Goal: Transaction & Acquisition: Purchase product/service

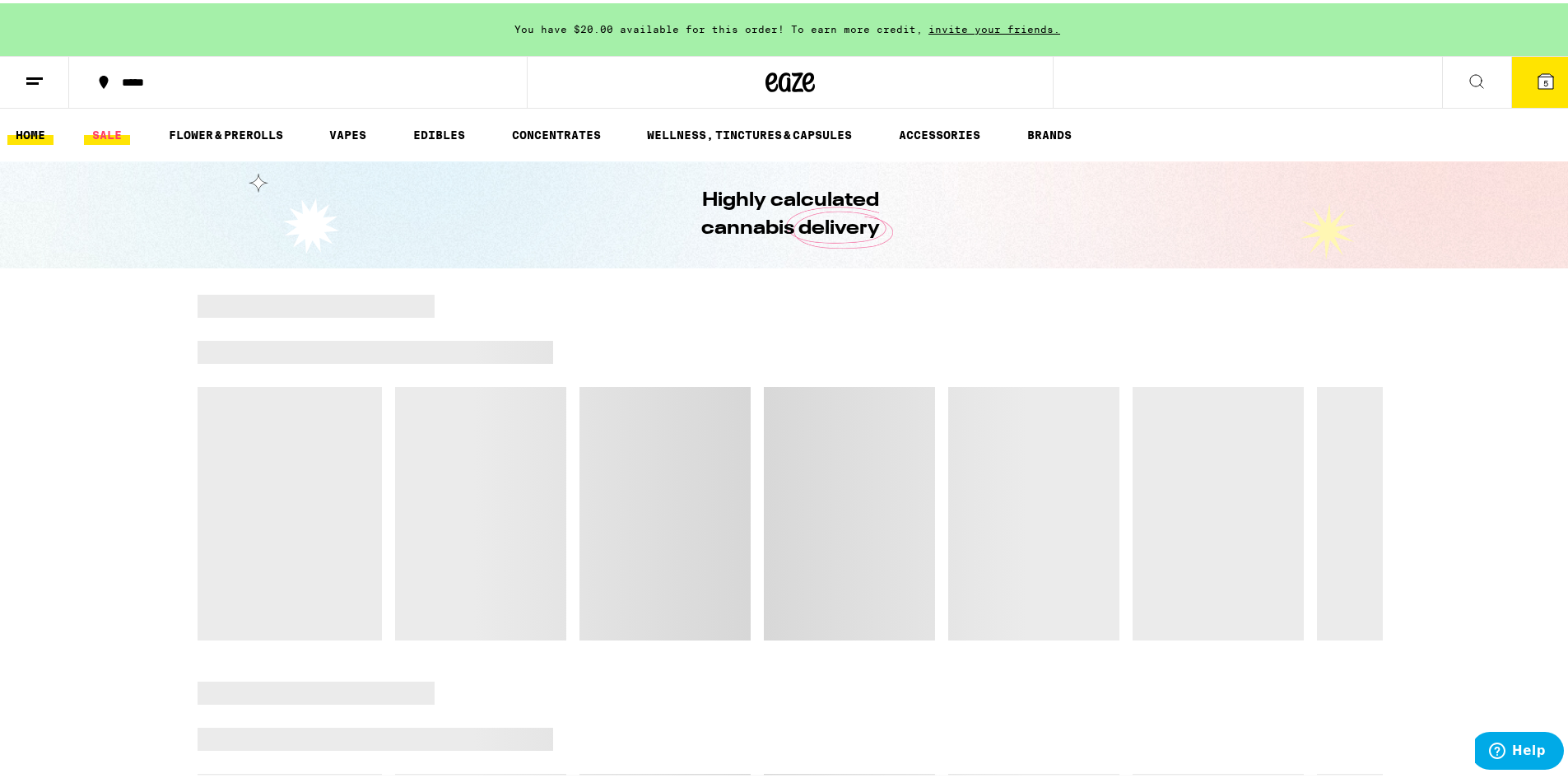
click at [109, 134] on link "SALE" at bounding box center [107, 131] width 46 height 20
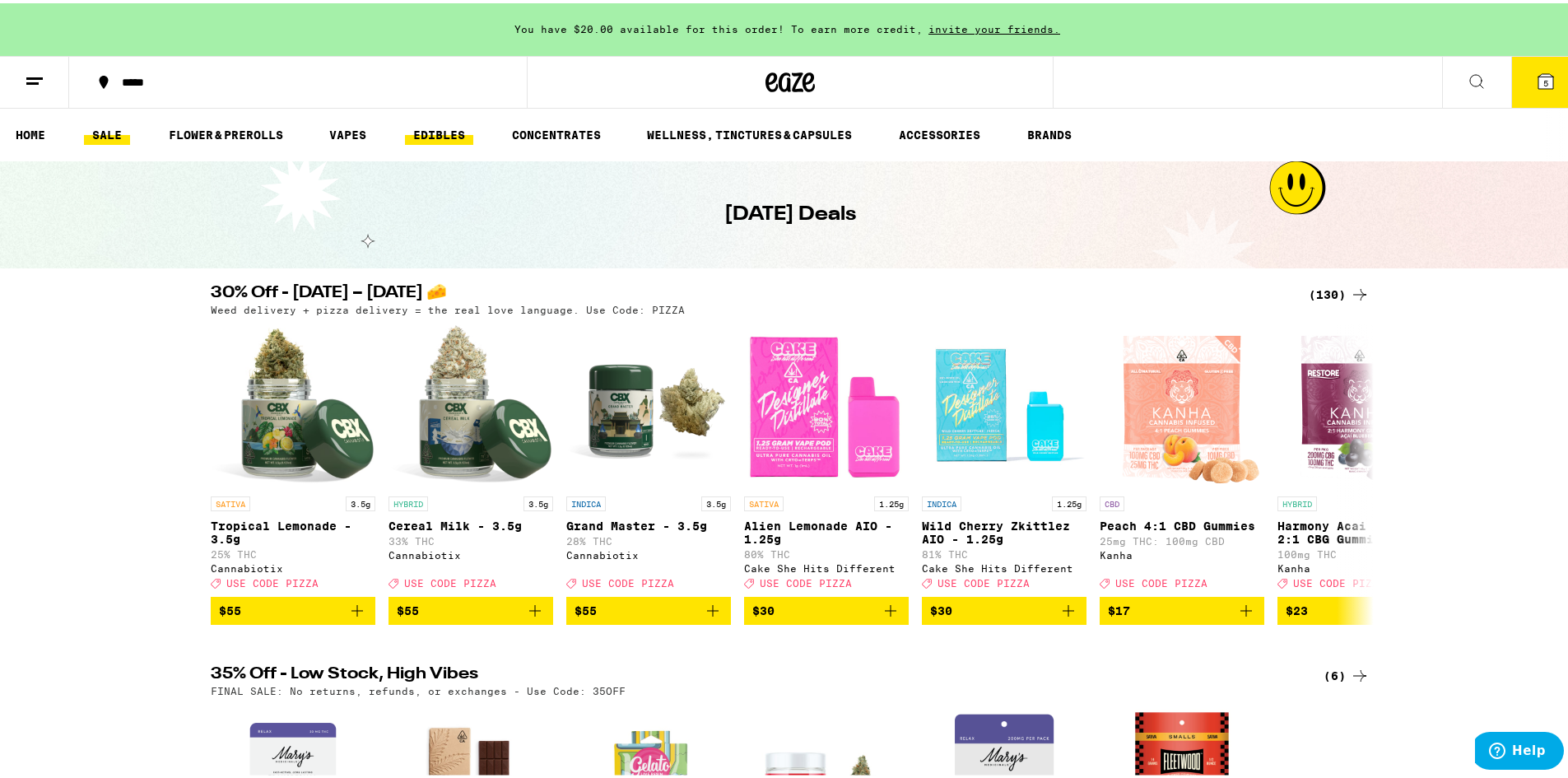
click at [419, 132] on link "EDIBLES" at bounding box center [439, 131] width 69 height 20
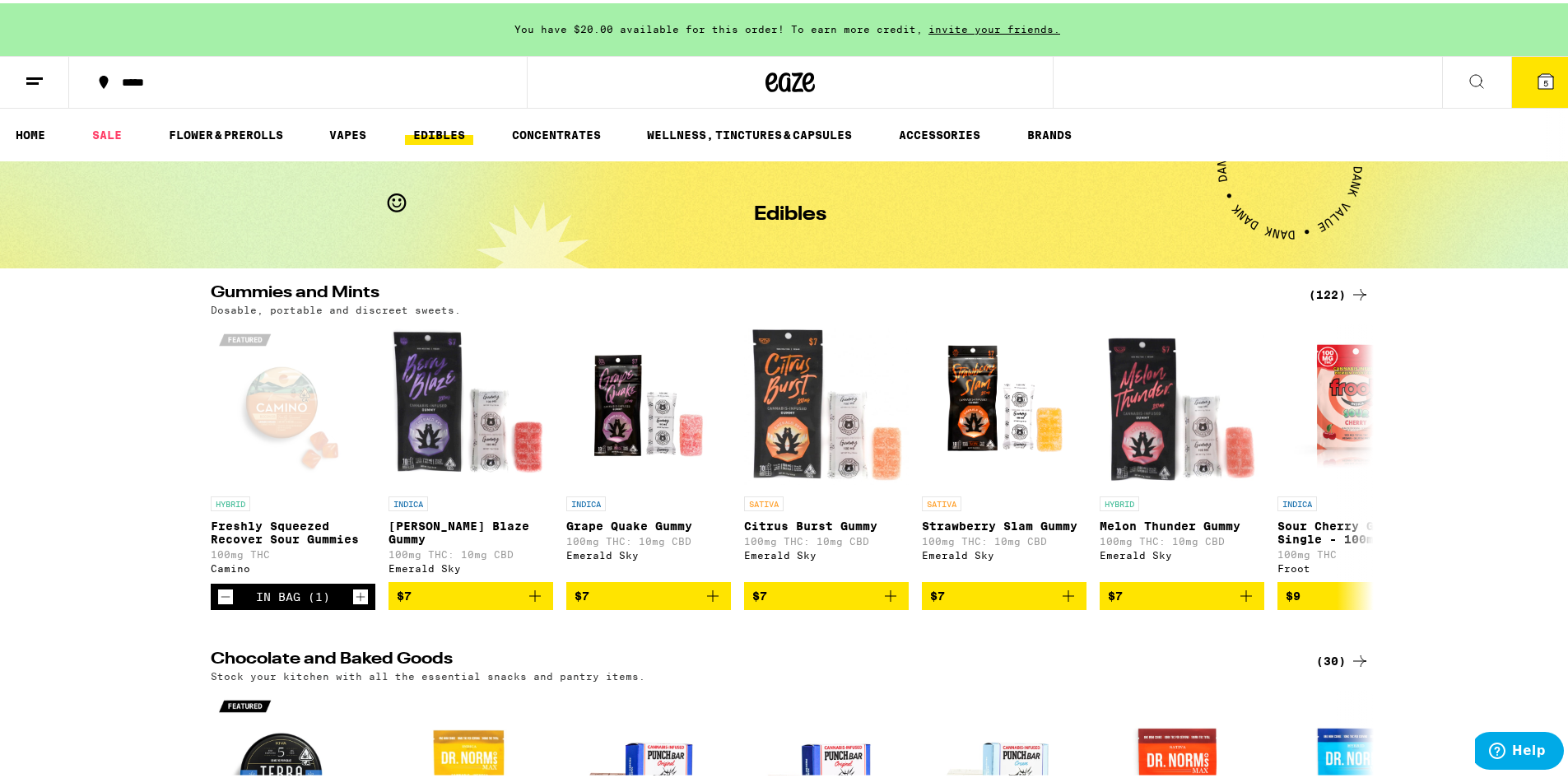
click at [1538, 86] on icon at bounding box center [1546, 79] width 15 height 15
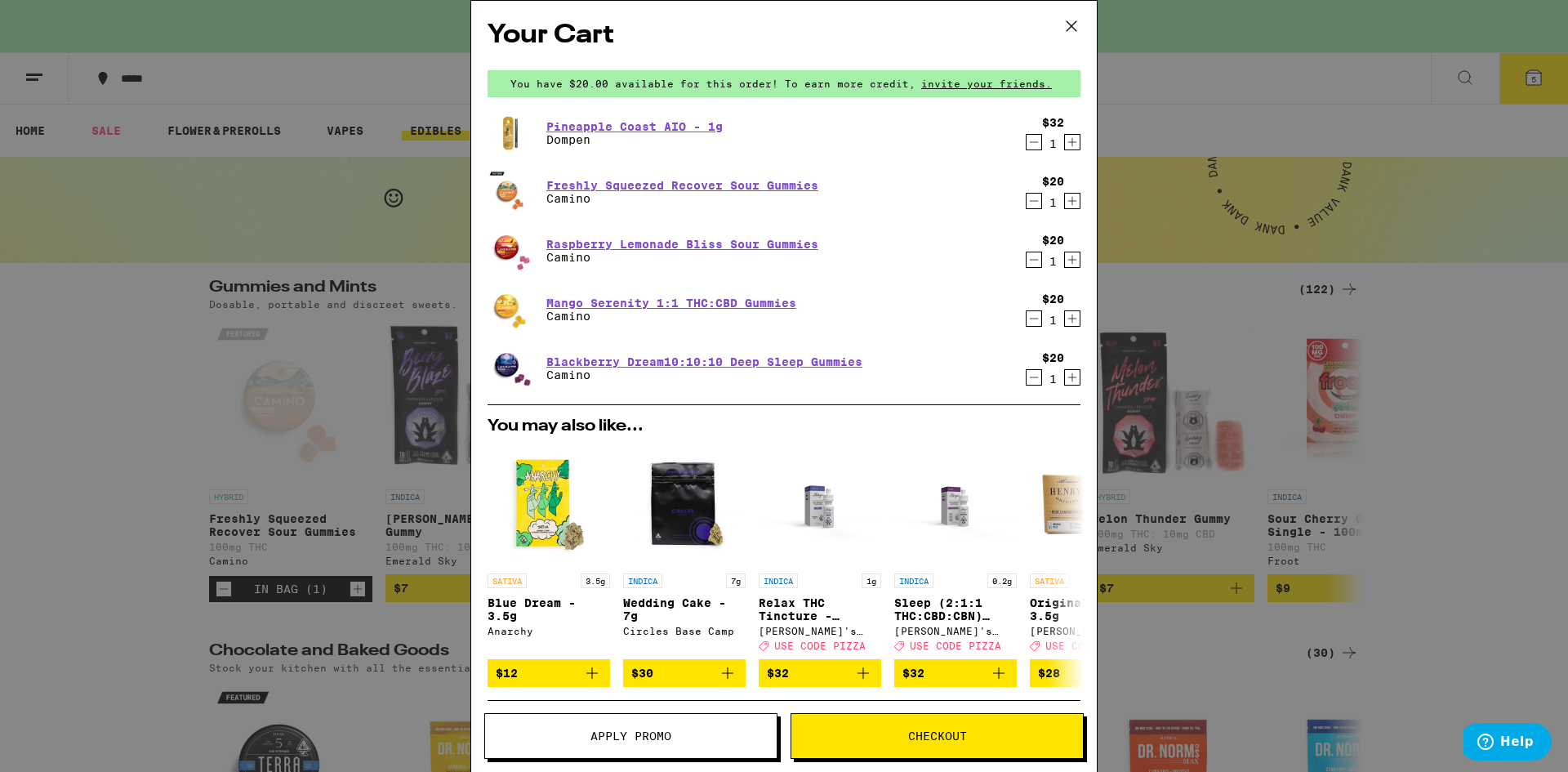
click at [166, 381] on div "Your Cart You have $20.00 available for this order! To earn more credit, invite…" at bounding box center [784, 386] width 1568 height 772
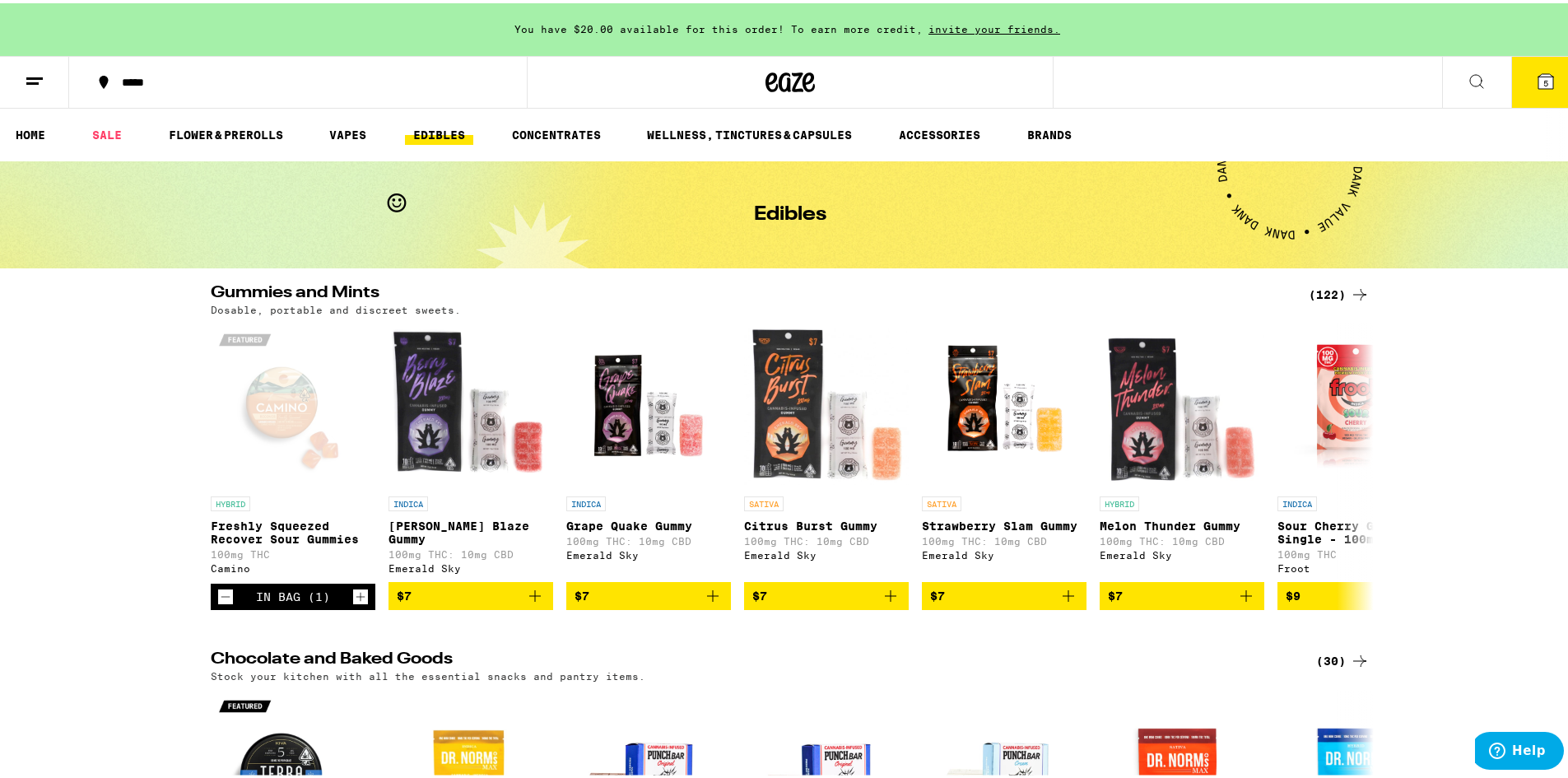
click at [1350, 289] on icon at bounding box center [1360, 292] width 20 height 20
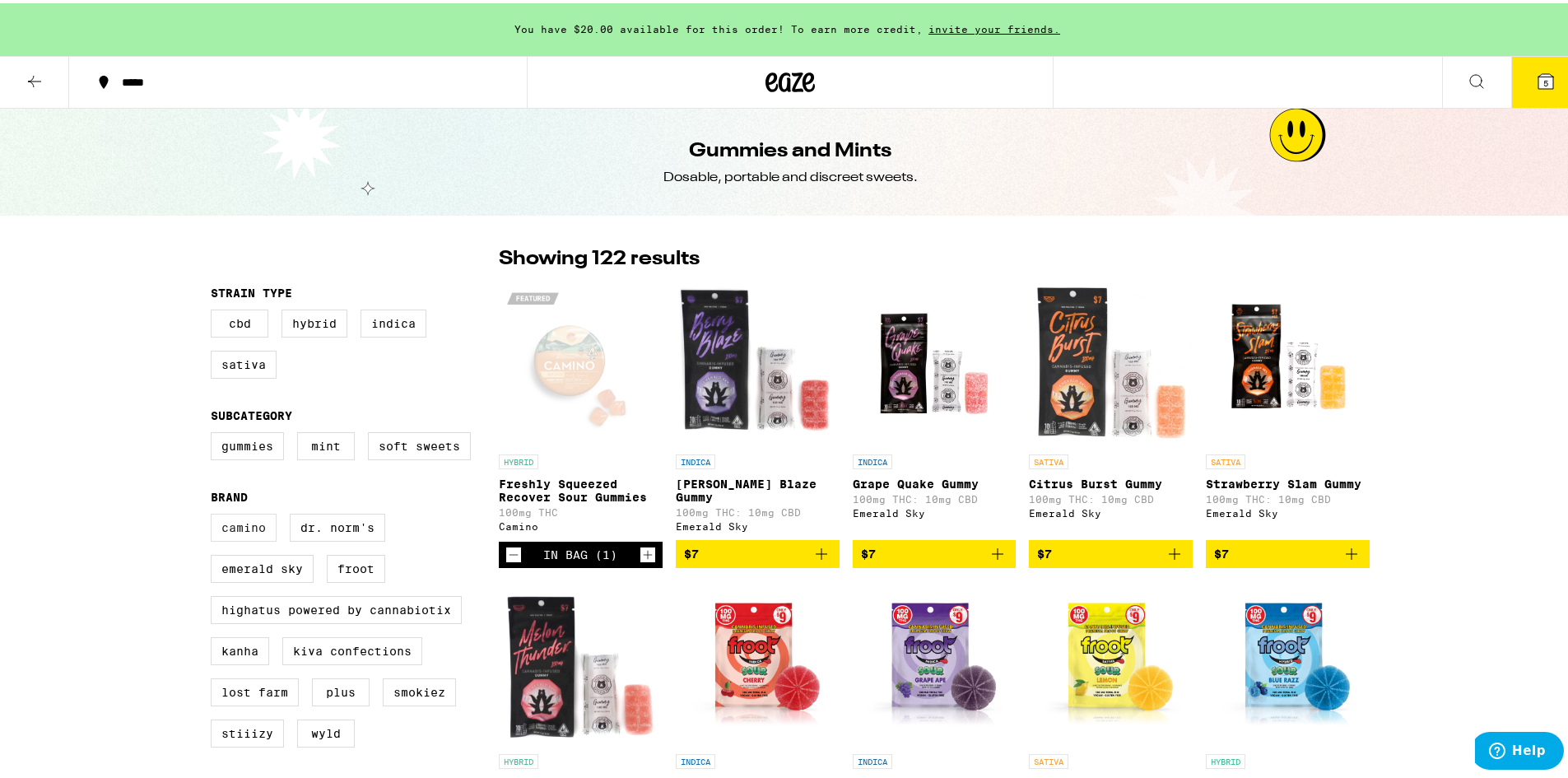
click at [226, 536] on label "Camino" at bounding box center [244, 524] width 66 height 28
click at [215, 513] on input "Camino" at bounding box center [214, 513] width 1 height 1
checkbox input "true"
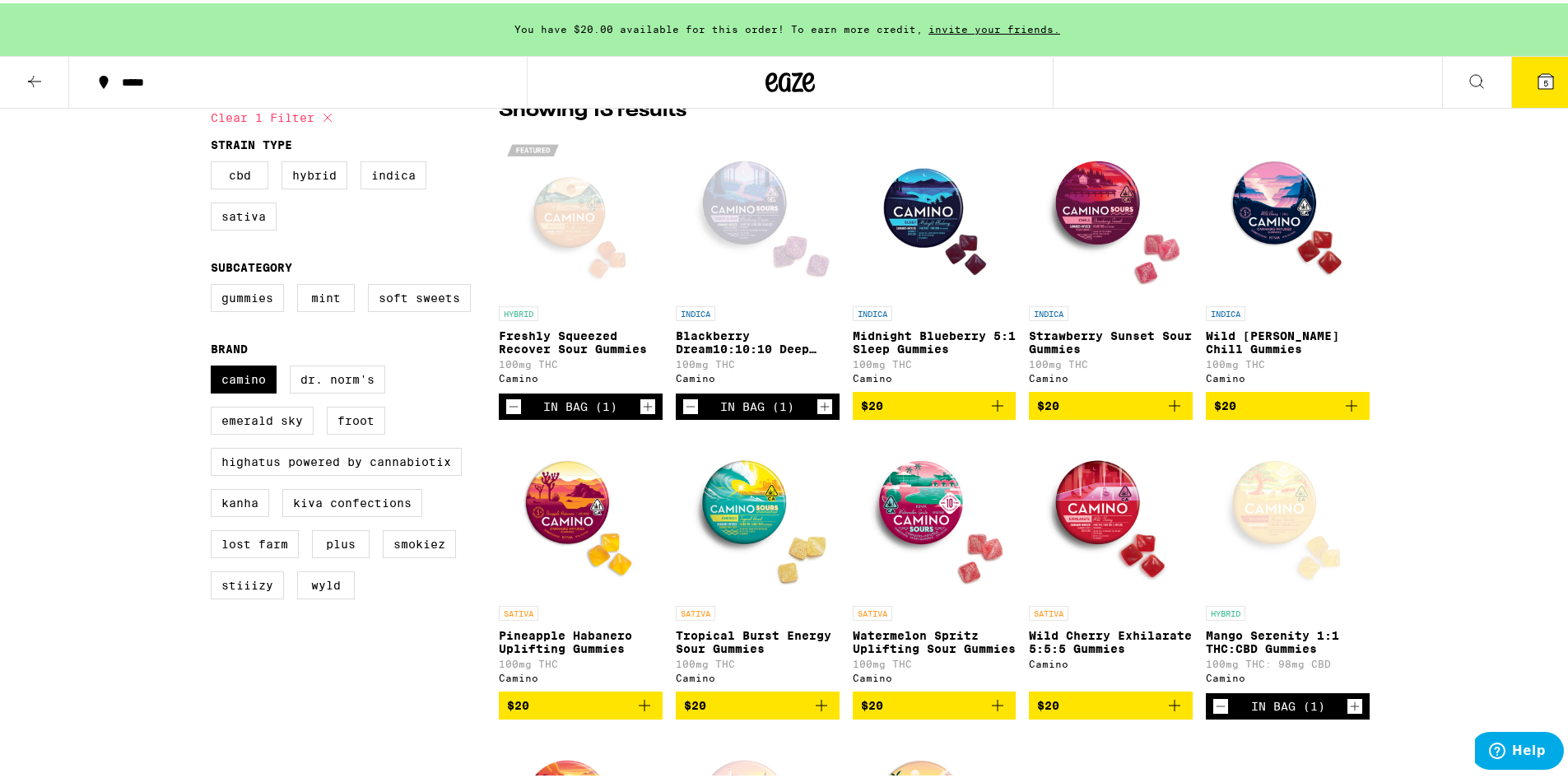
scroll to position [151, 0]
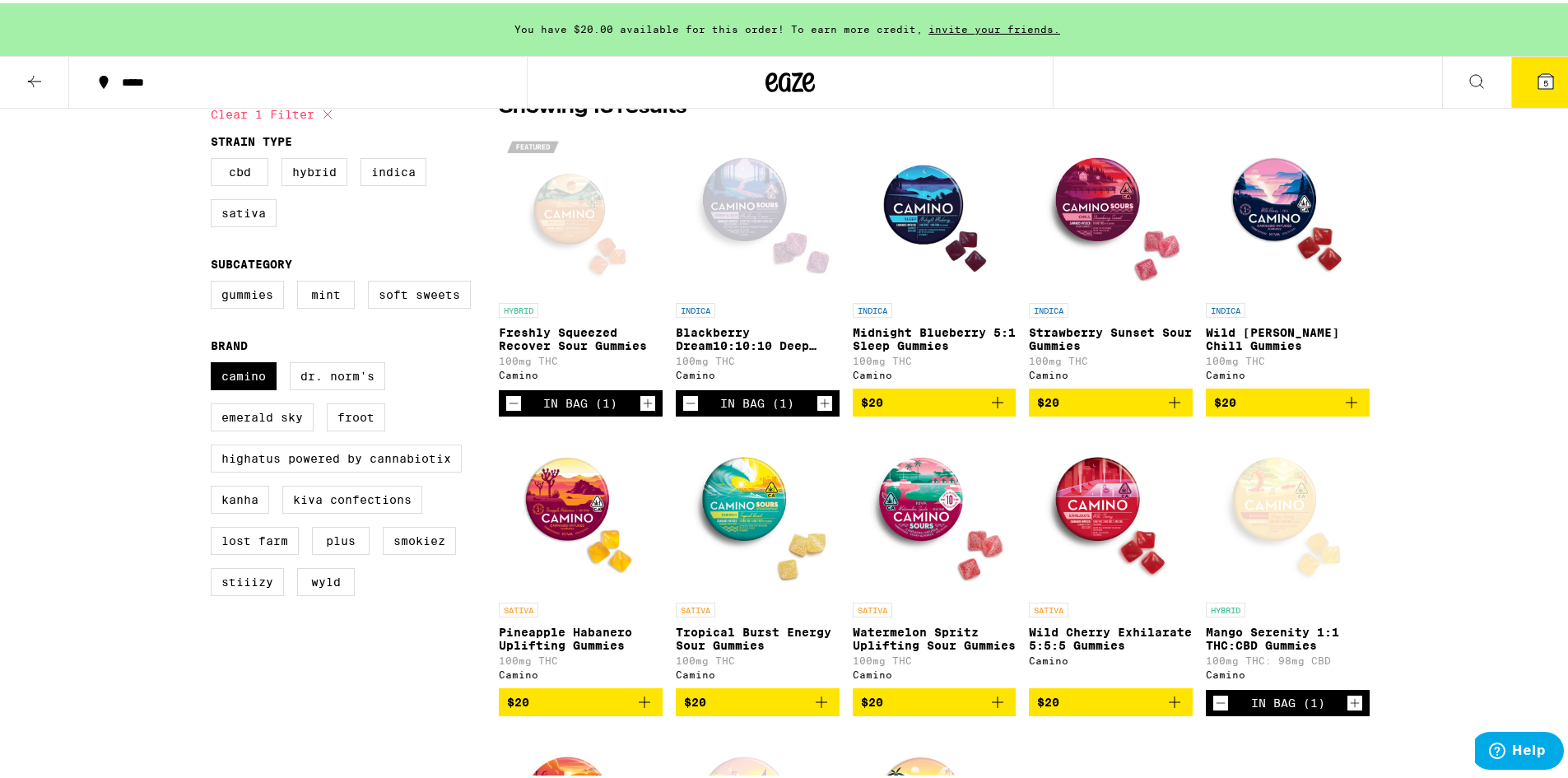
click at [817, 709] on icon "Add to bag" at bounding box center [822, 699] width 20 height 20
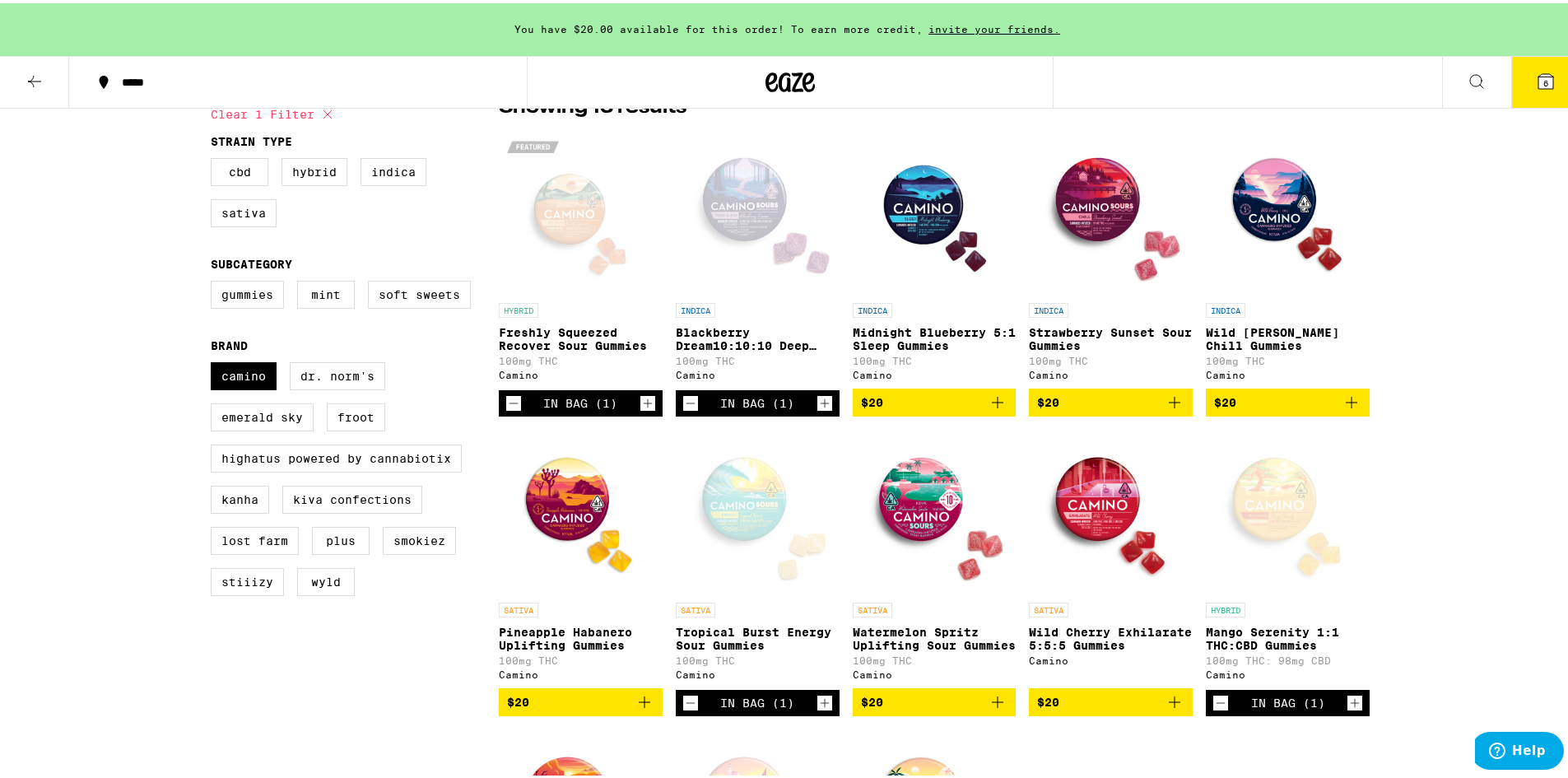
click at [684, 410] on icon "Decrement" at bounding box center [690, 400] width 15 height 20
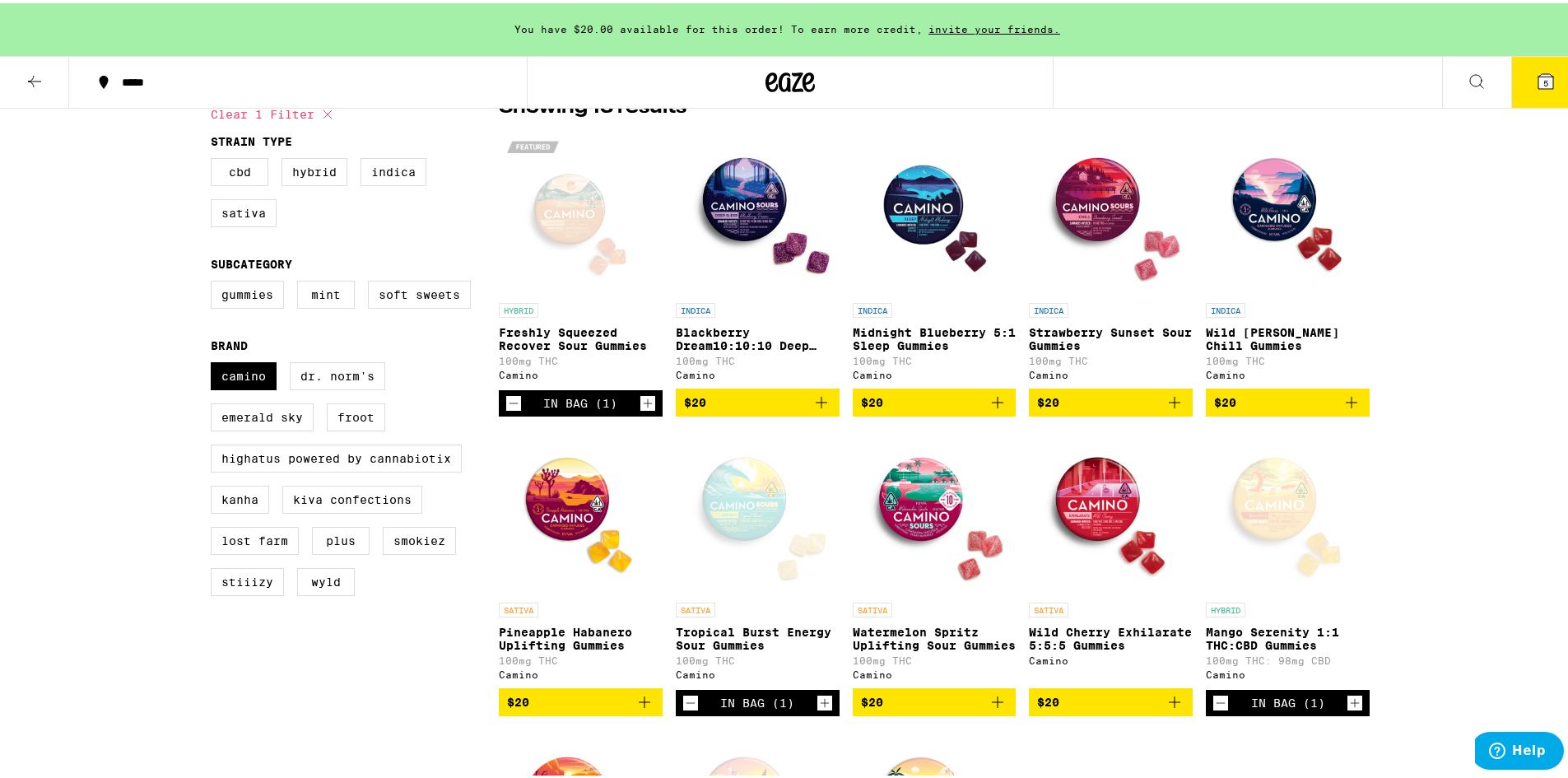
click at [819, 409] on icon "Add to bag" at bounding box center [822, 399] width 20 height 20
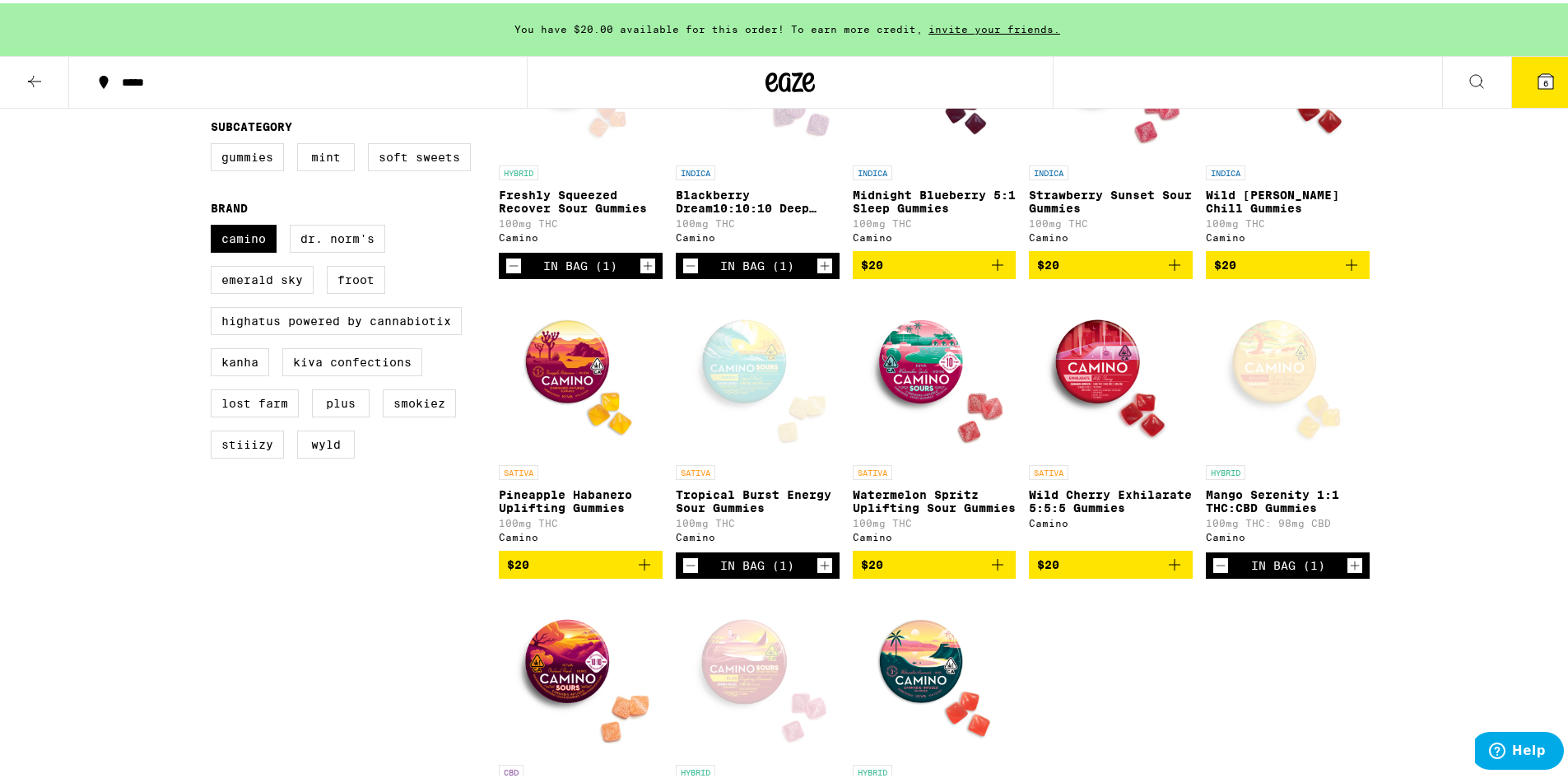
scroll to position [288, 0]
click at [1087, 387] on img "Open page for Wild Cherry Exhilarate 5:5:5 Gummies from Camino" at bounding box center [1111, 371] width 164 height 165
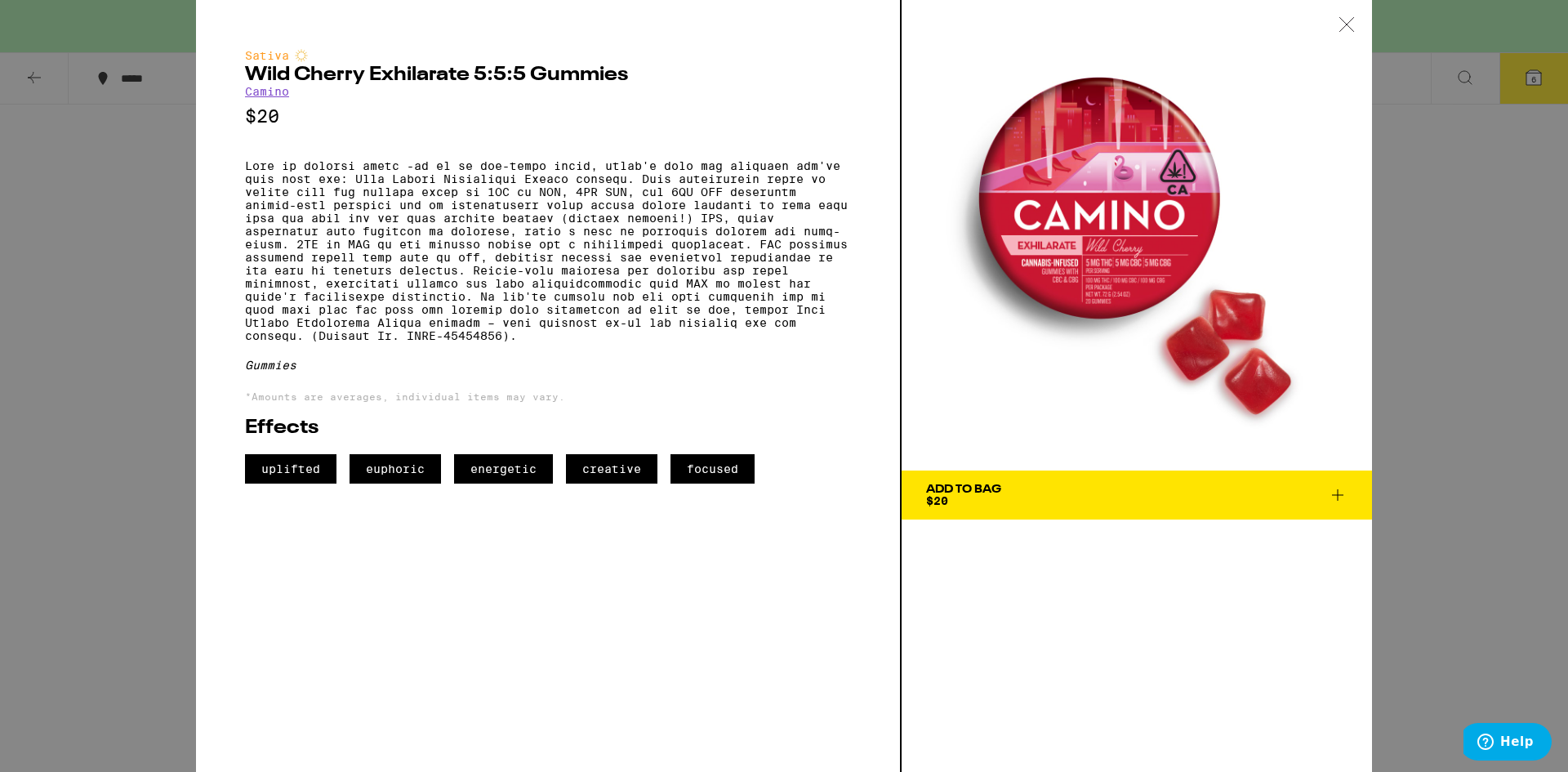
click at [130, 487] on div "Sativa Wild Cherry Exhilarate 5:5:5 Gummies Camino $20 Gummies *Amounts are ave…" at bounding box center [784, 386] width 1568 height 772
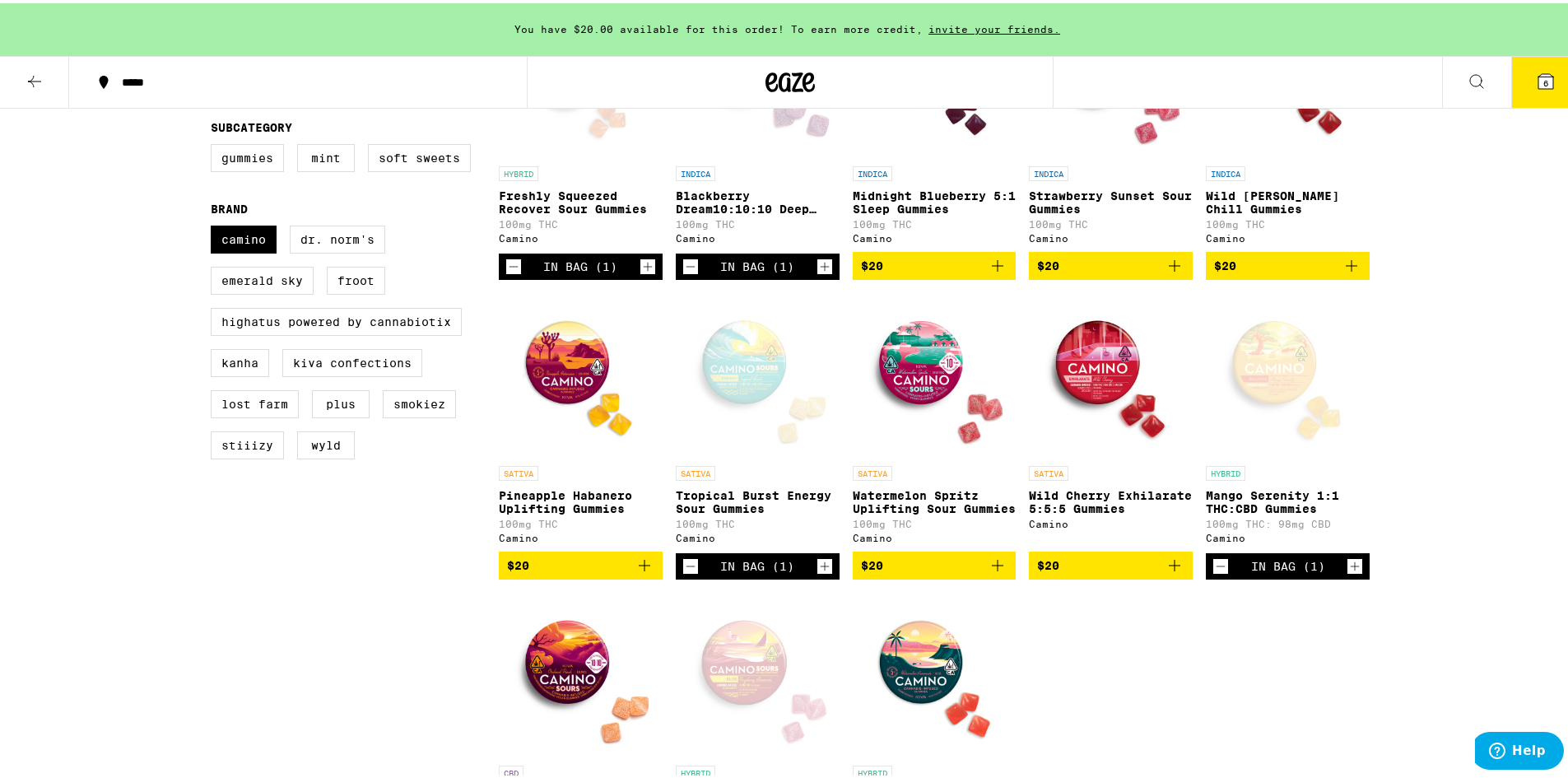
click at [1170, 572] on icon "Add to bag" at bounding box center [1175, 562] width 20 height 20
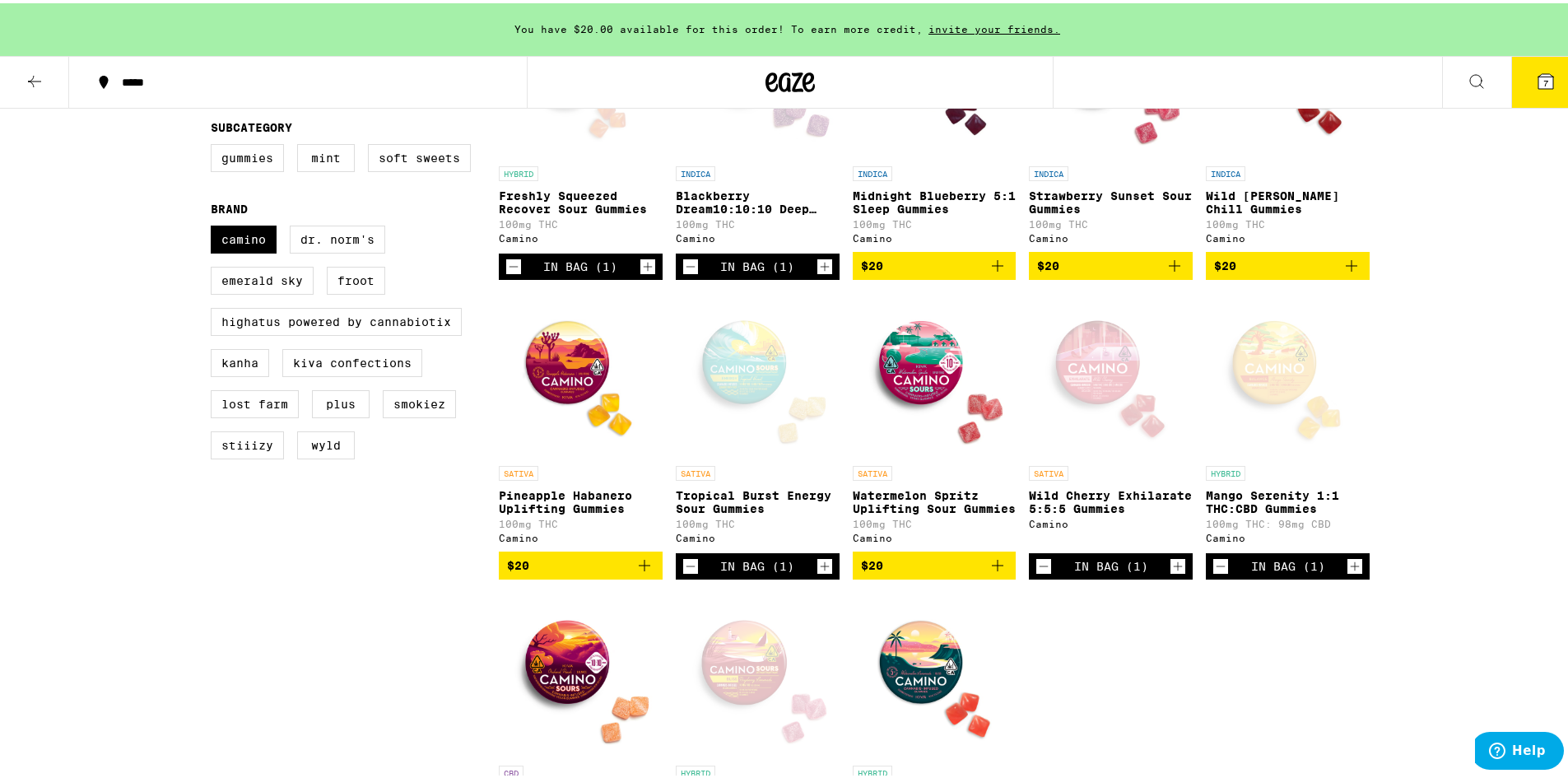
click at [1271, 403] on div "Open page for Mango Serenity 1:1 THC:CBD Gummies from Camino" at bounding box center [1288, 371] width 164 height 165
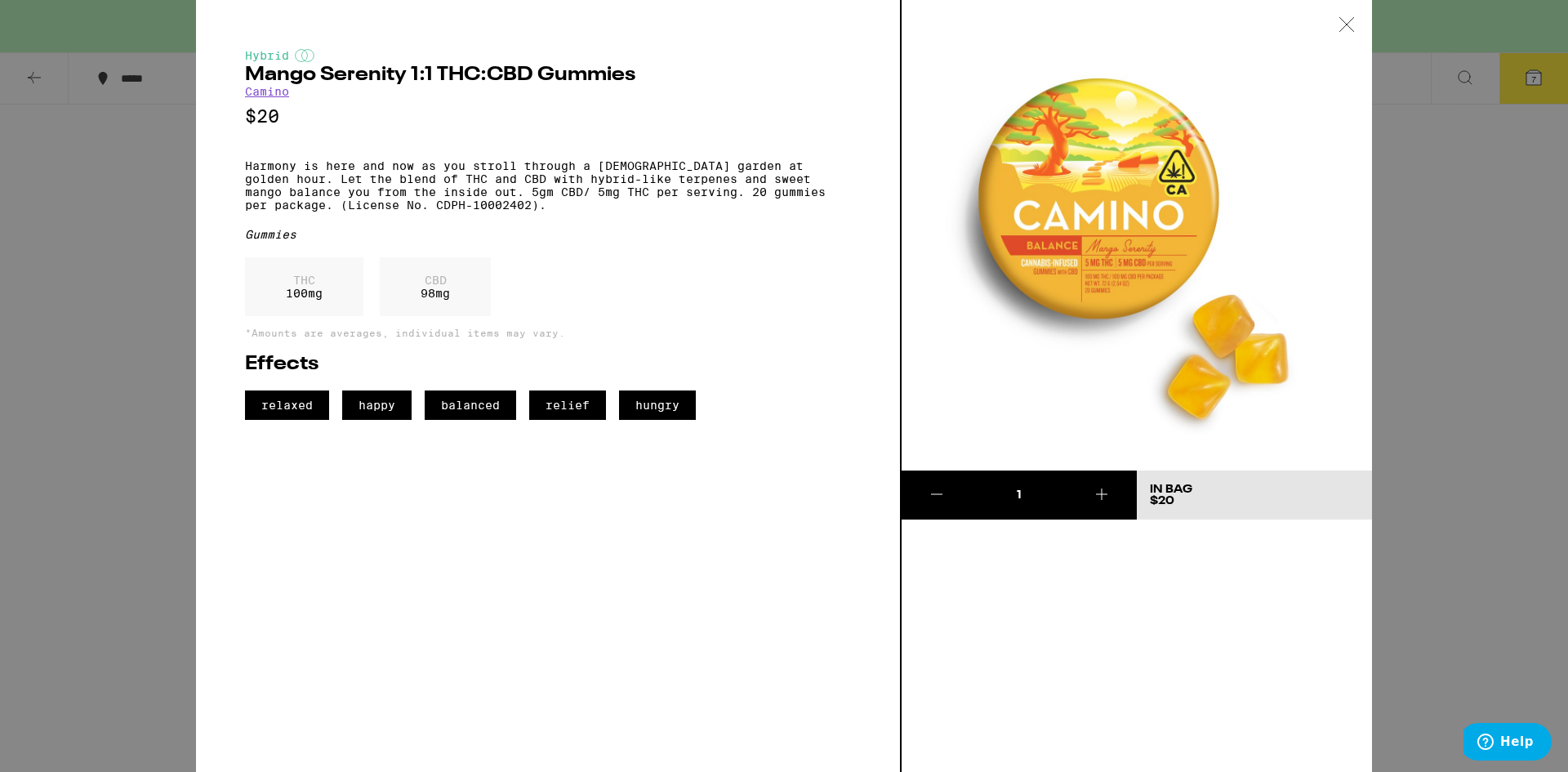
click at [148, 519] on div "Hybrid Mango Serenity 1:1 THC:CBD Gummies Camino $20 Harmony is here and now as…" at bounding box center [784, 386] width 1568 height 772
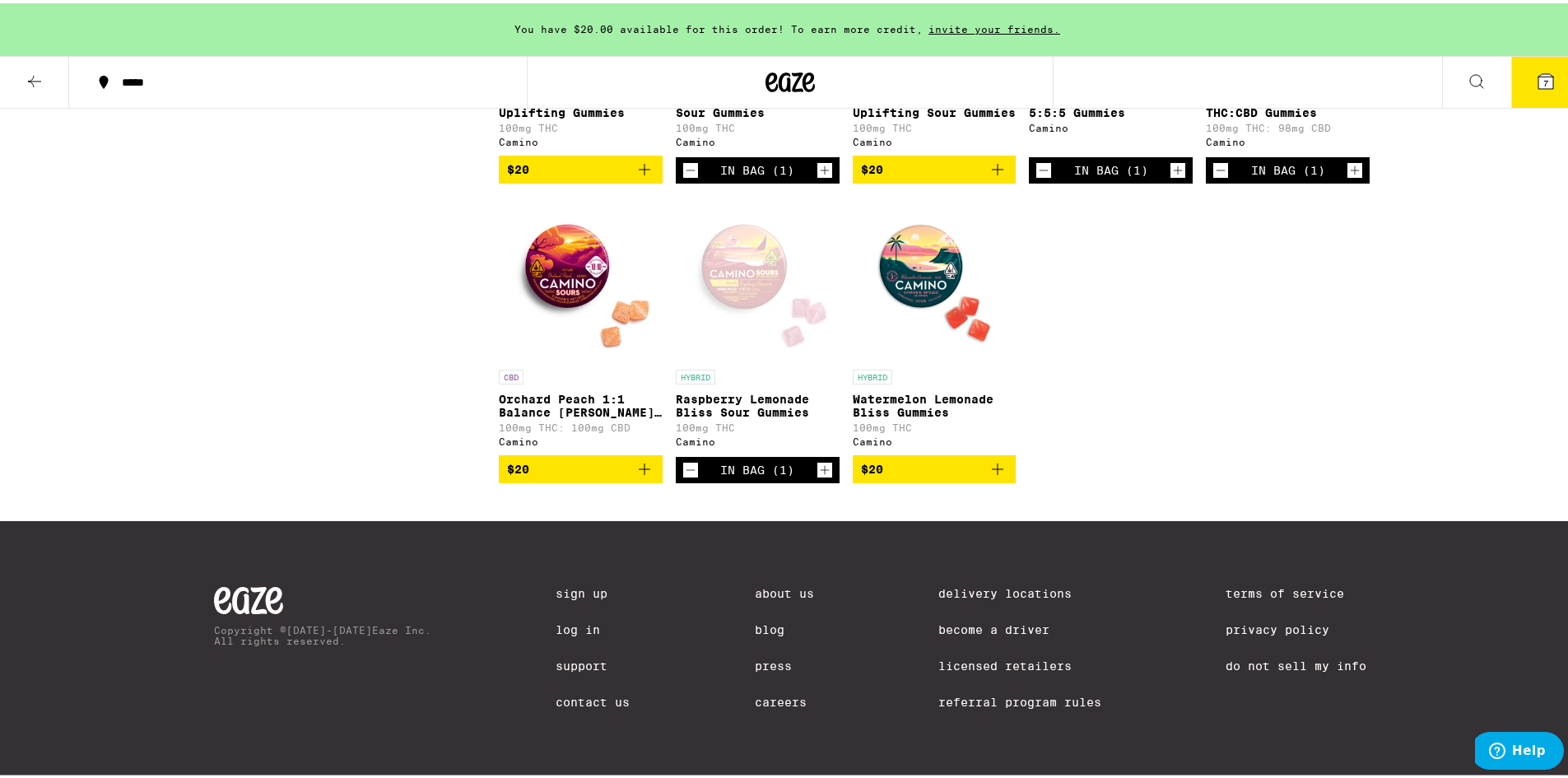
scroll to position [694, 0]
click at [765, 297] on div "Open page for Raspberry Lemonade Bliss Sour Gummies from Camino" at bounding box center [757, 275] width 164 height 165
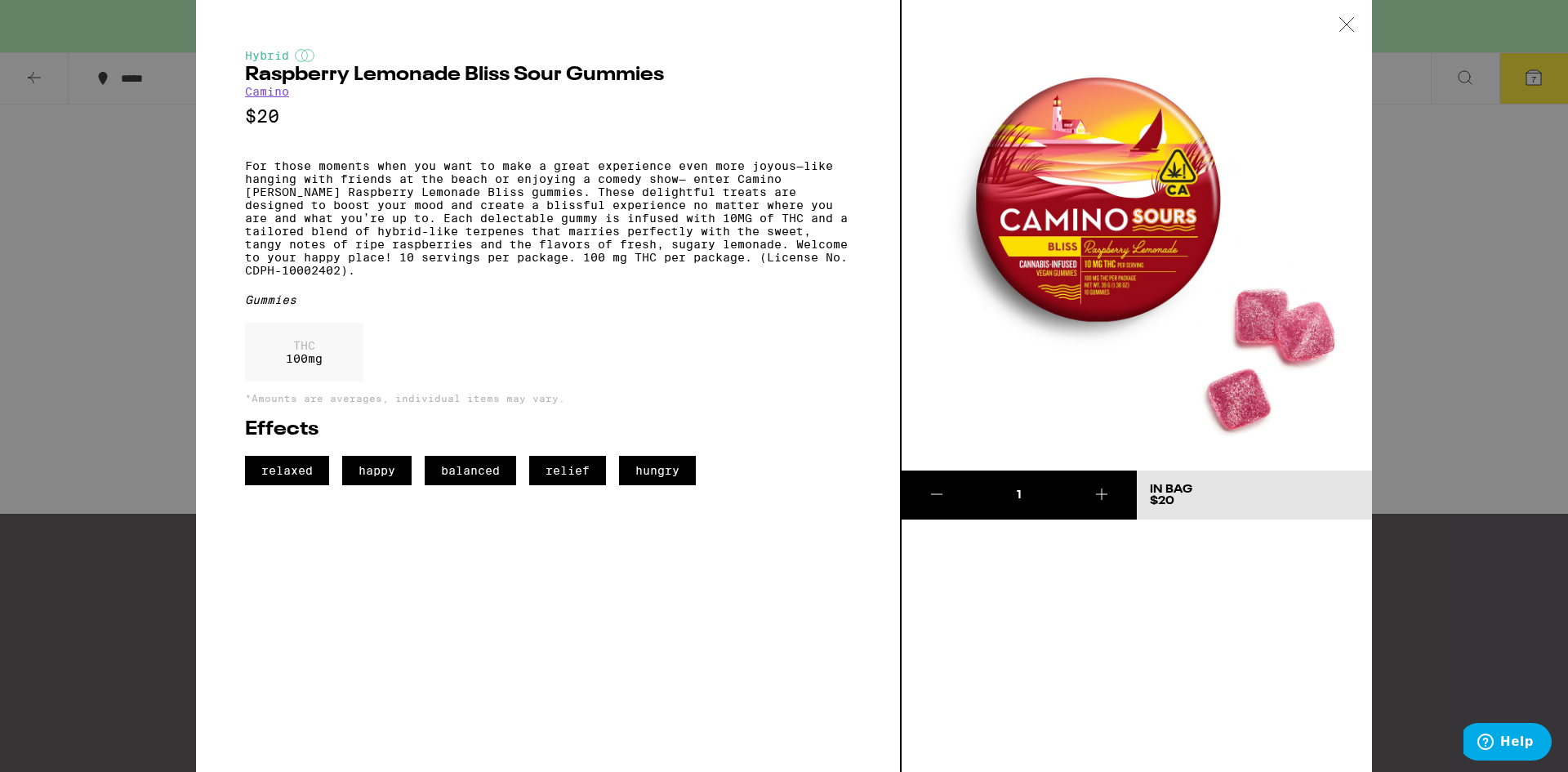
click at [135, 417] on div "Hybrid Raspberry Lemonade Bliss Sour Gummies Camino $20 For those moments when …" at bounding box center [784, 386] width 1568 height 772
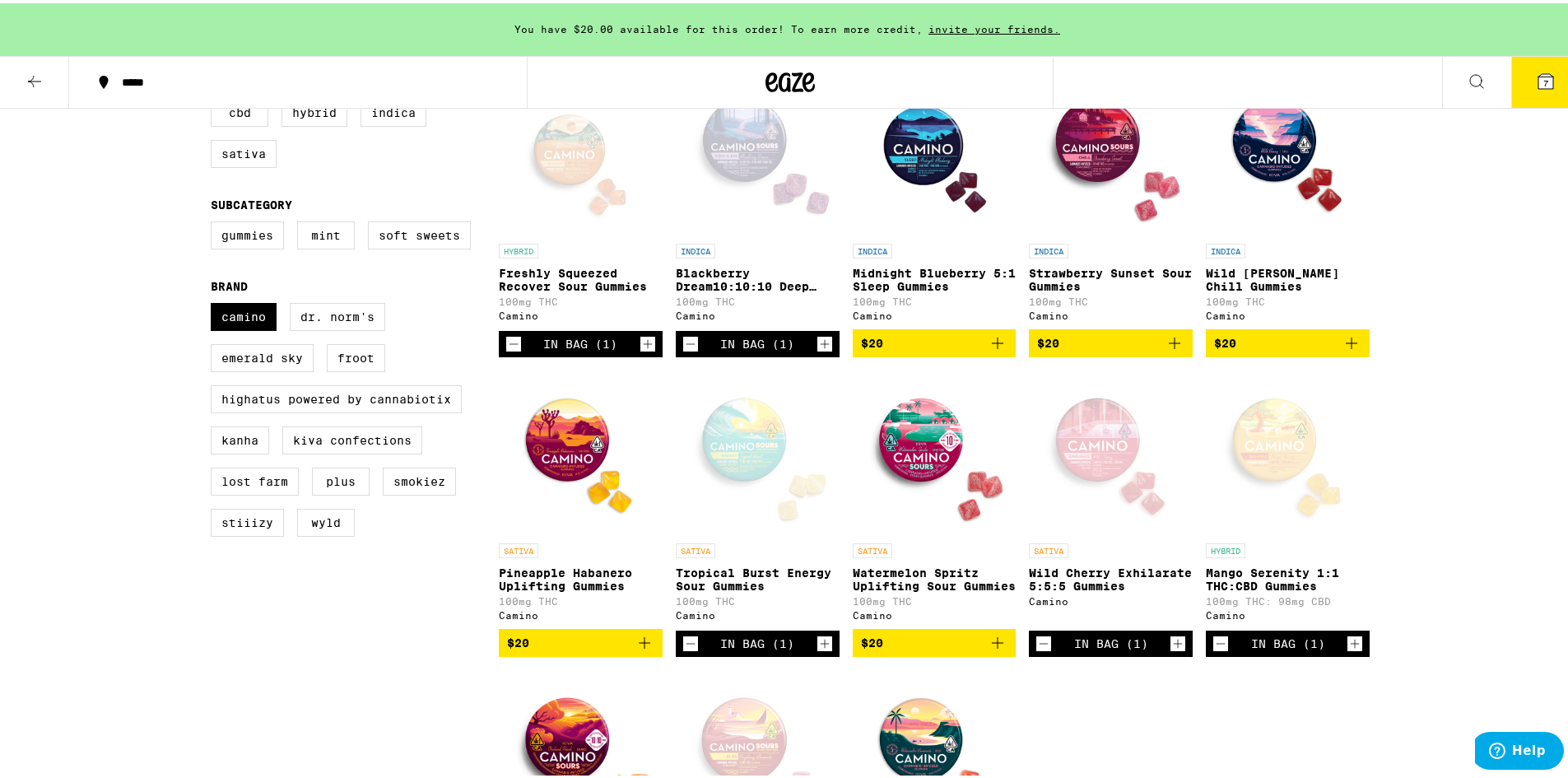
scroll to position [211, 0]
click at [339, 492] on label "PLUS" at bounding box center [341, 479] width 58 height 28
click at [215, 303] on input "PLUS" at bounding box center [214, 302] width 1 height 1
checkbox input "true"
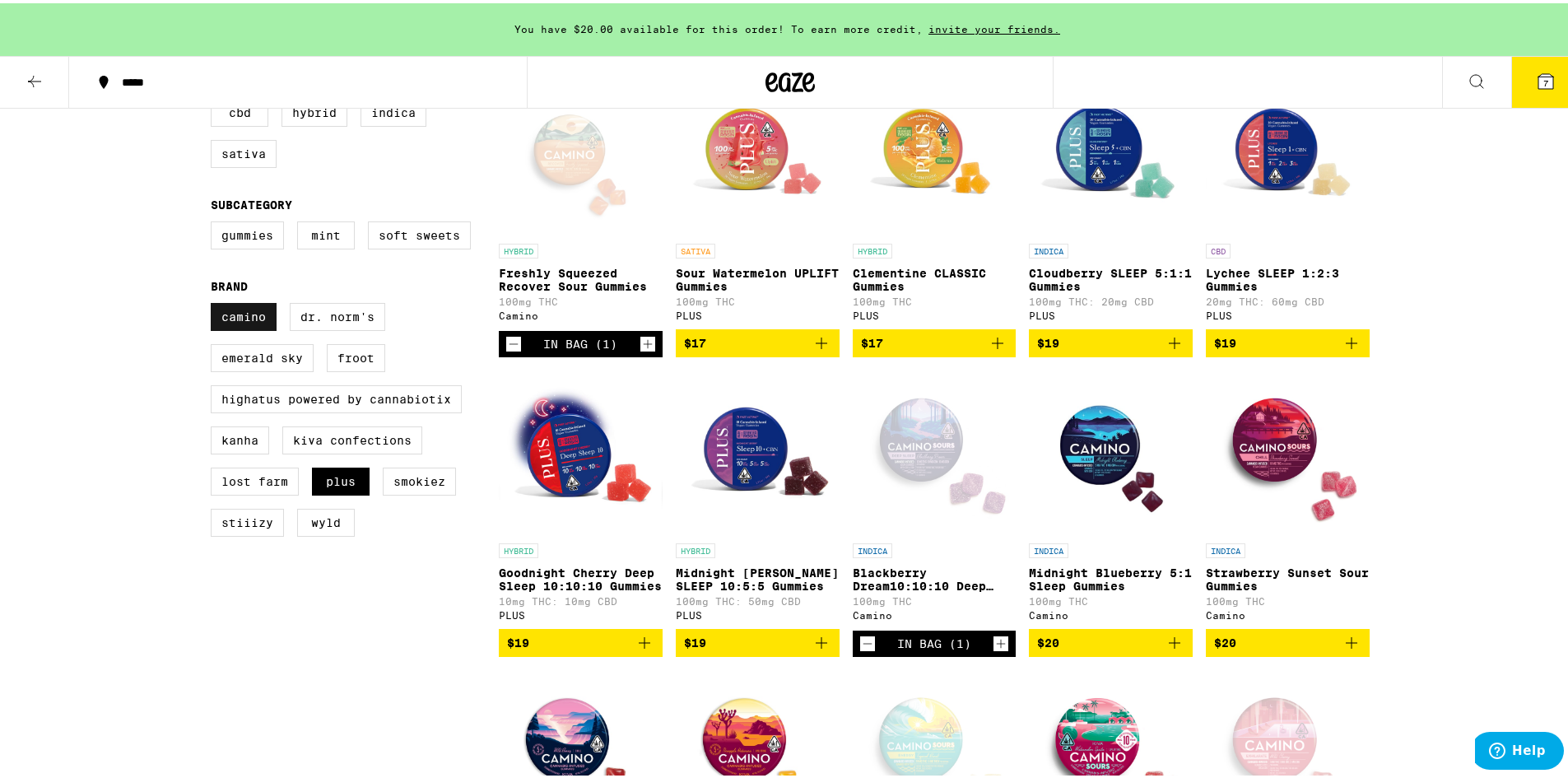
click at [226, 319] on label "Camino" at bounding box center [244, 313] width 66 height 28
click at [215, 303] on input "Camino" at bounding box center [214, 302] width 1 height 1
checkbox input "false"
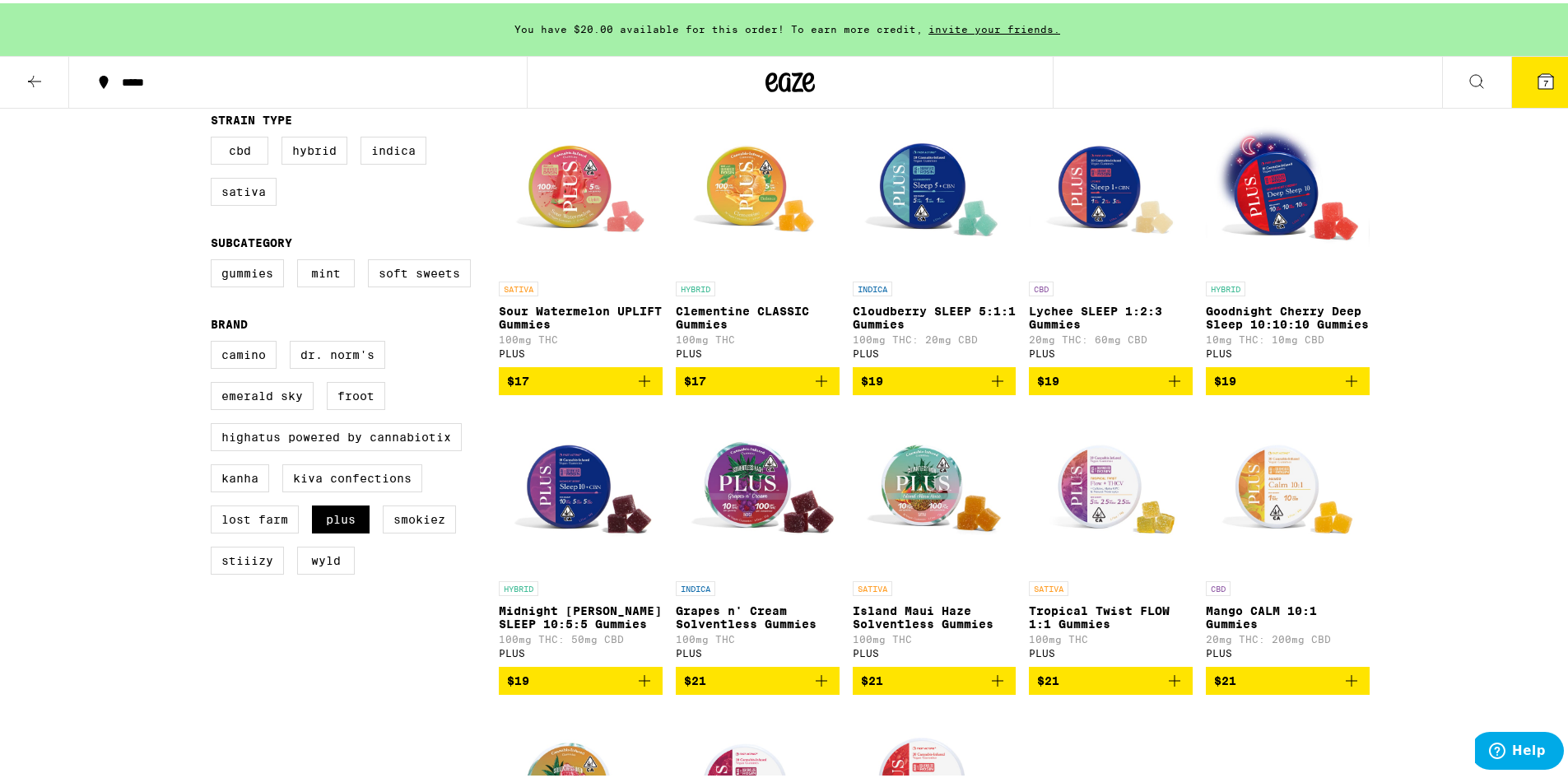
scroll to position [166, 0]
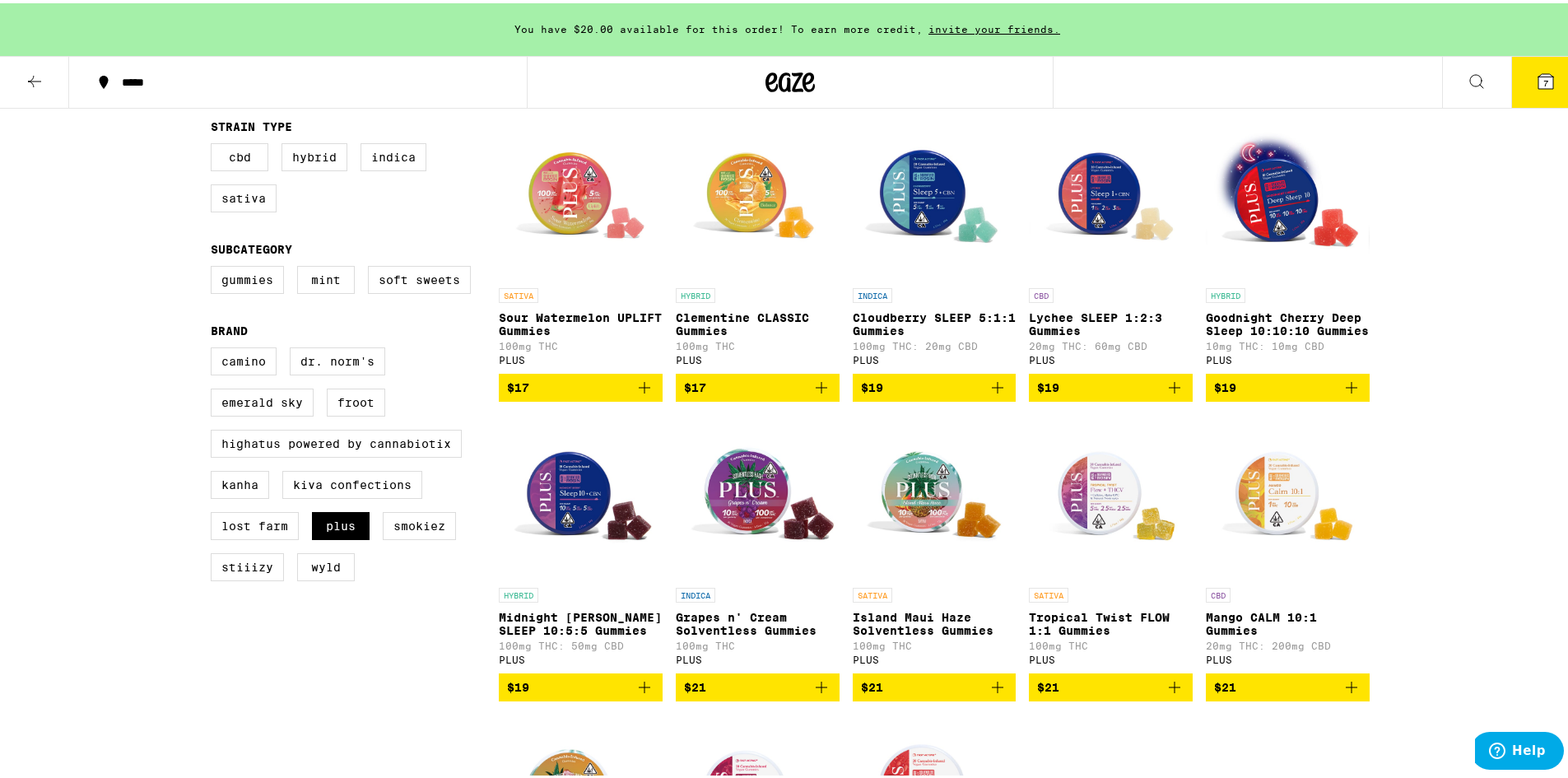
click at [639, 394] on icon "Add to bag" at bounding box center [645, 384] width 20 height 20
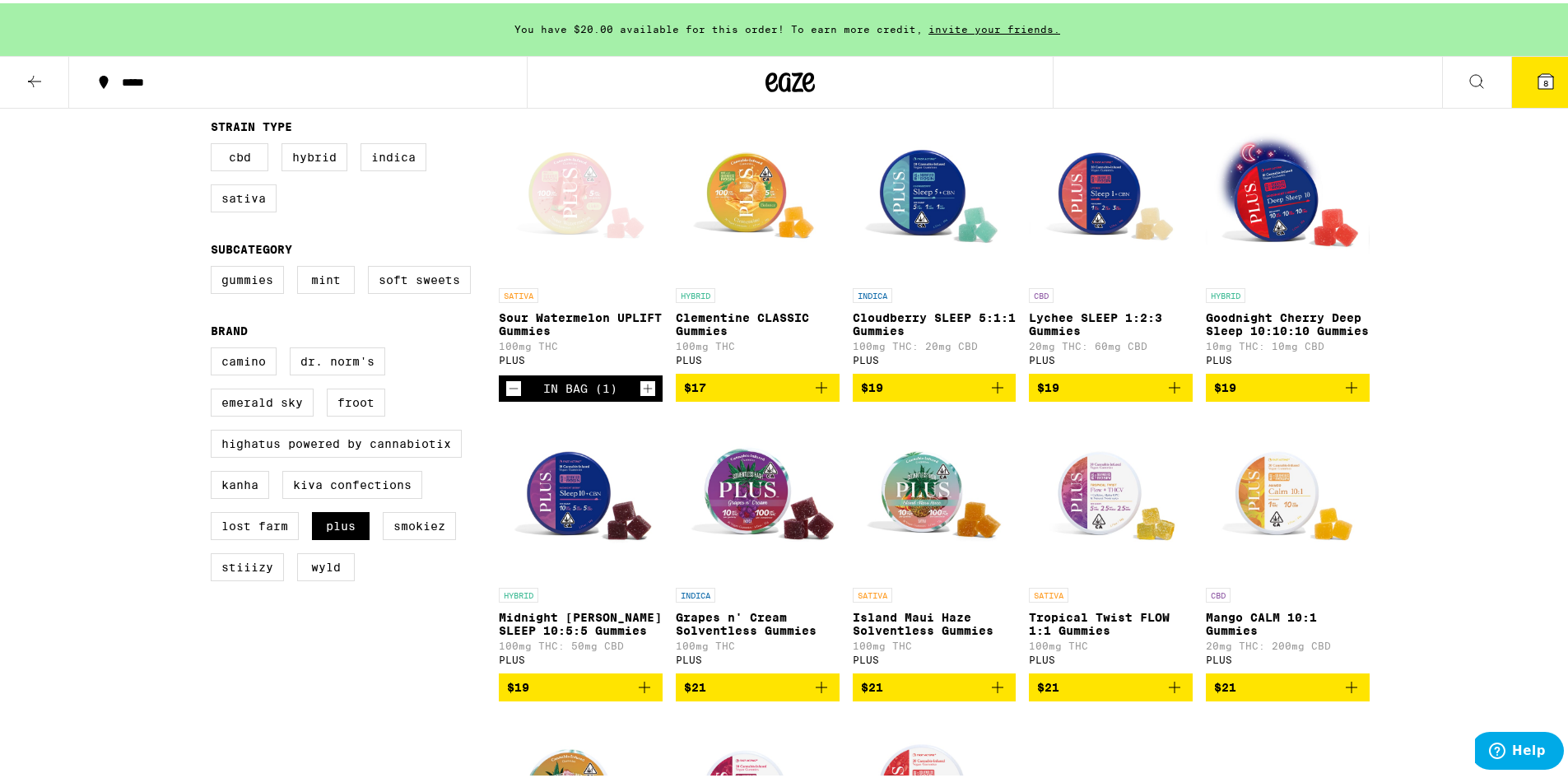
click at [641, 395] on icon "Increment" at bounding box center [648, 385] width 15 height 20
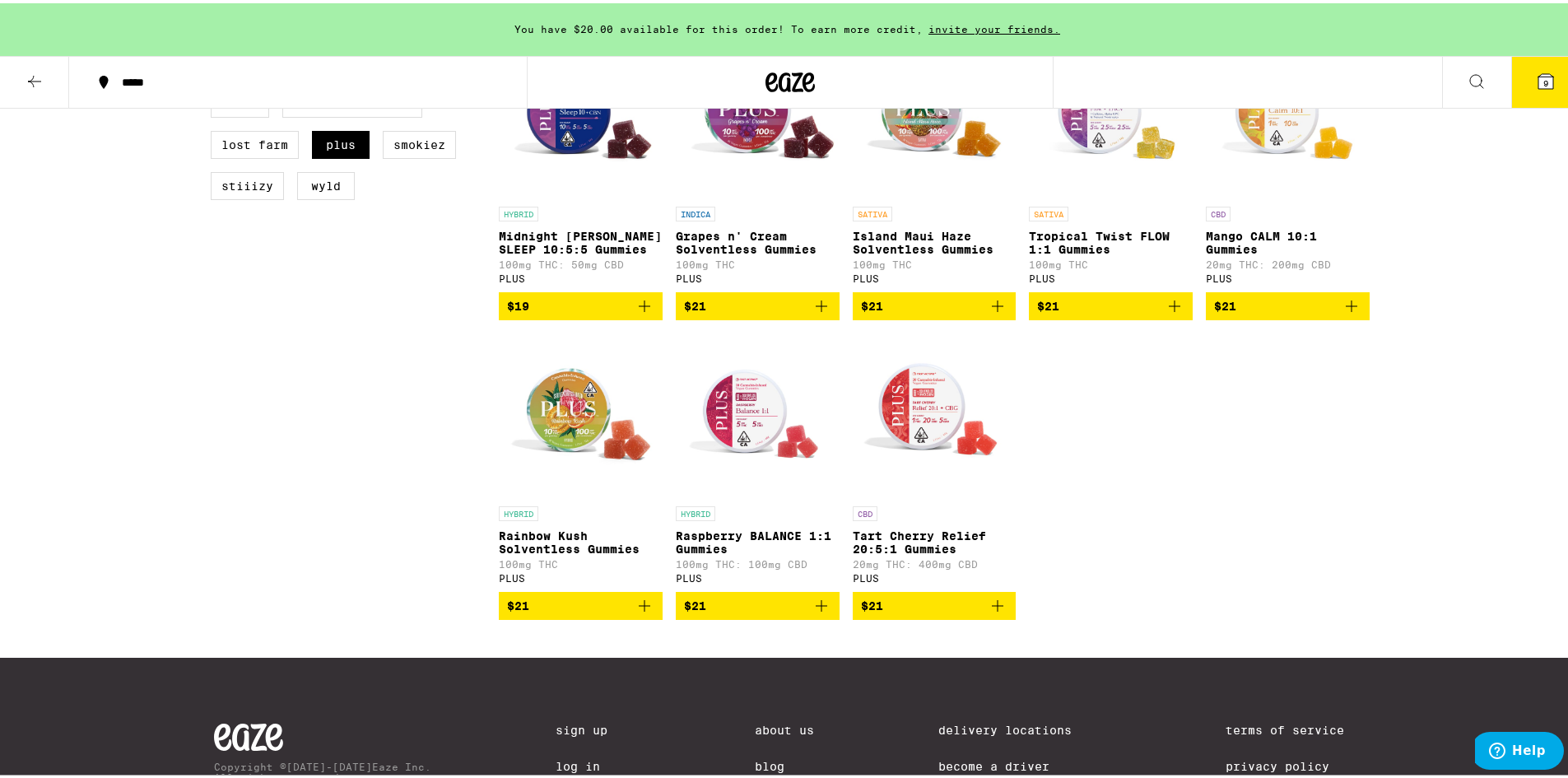
scroll to position [546, 0]
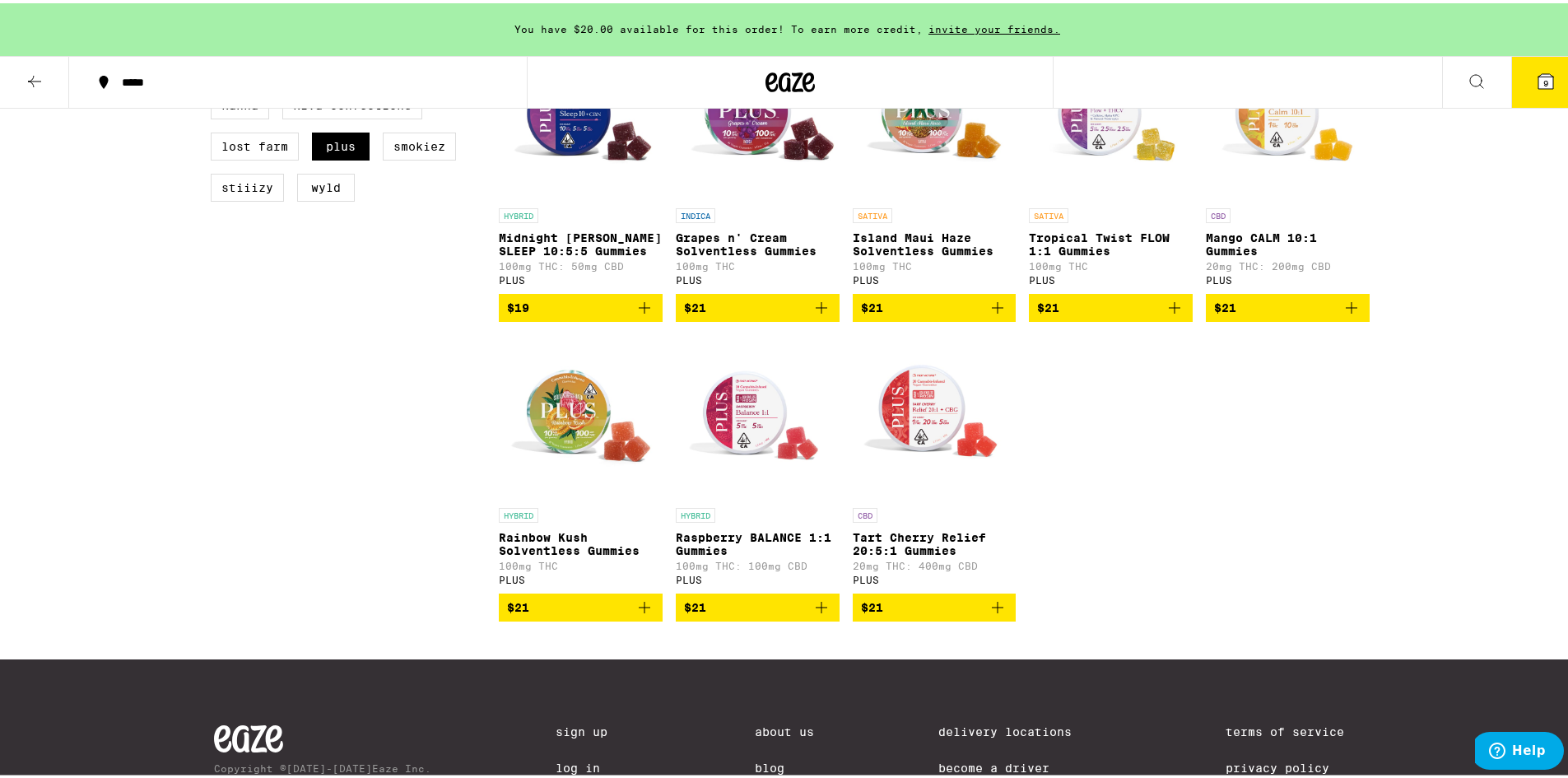
click at [1167, 314] on icon "Add to bag" at bounding box center [1175, 304] width 20 height 20
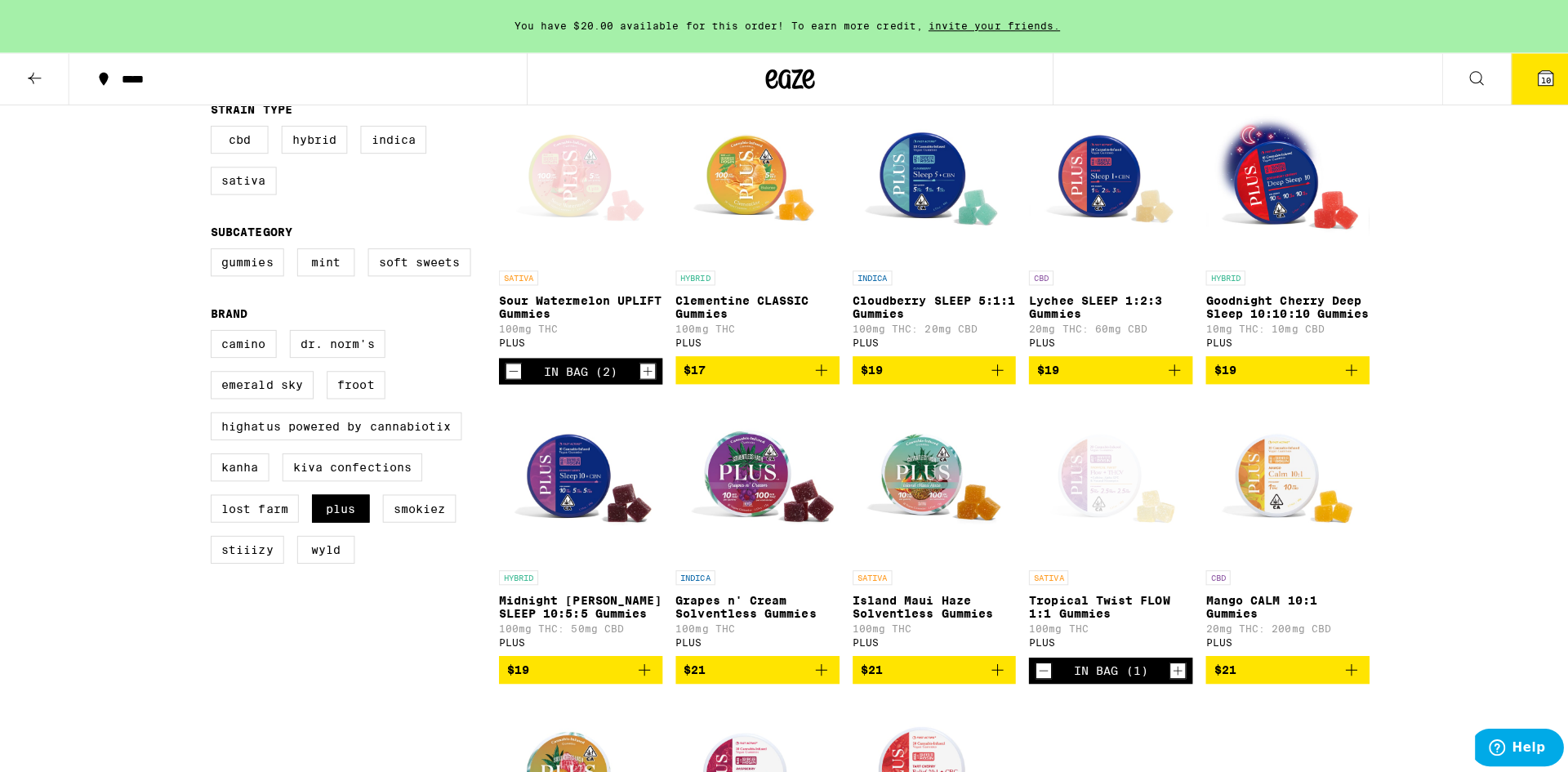
scroll to position [0, 0]
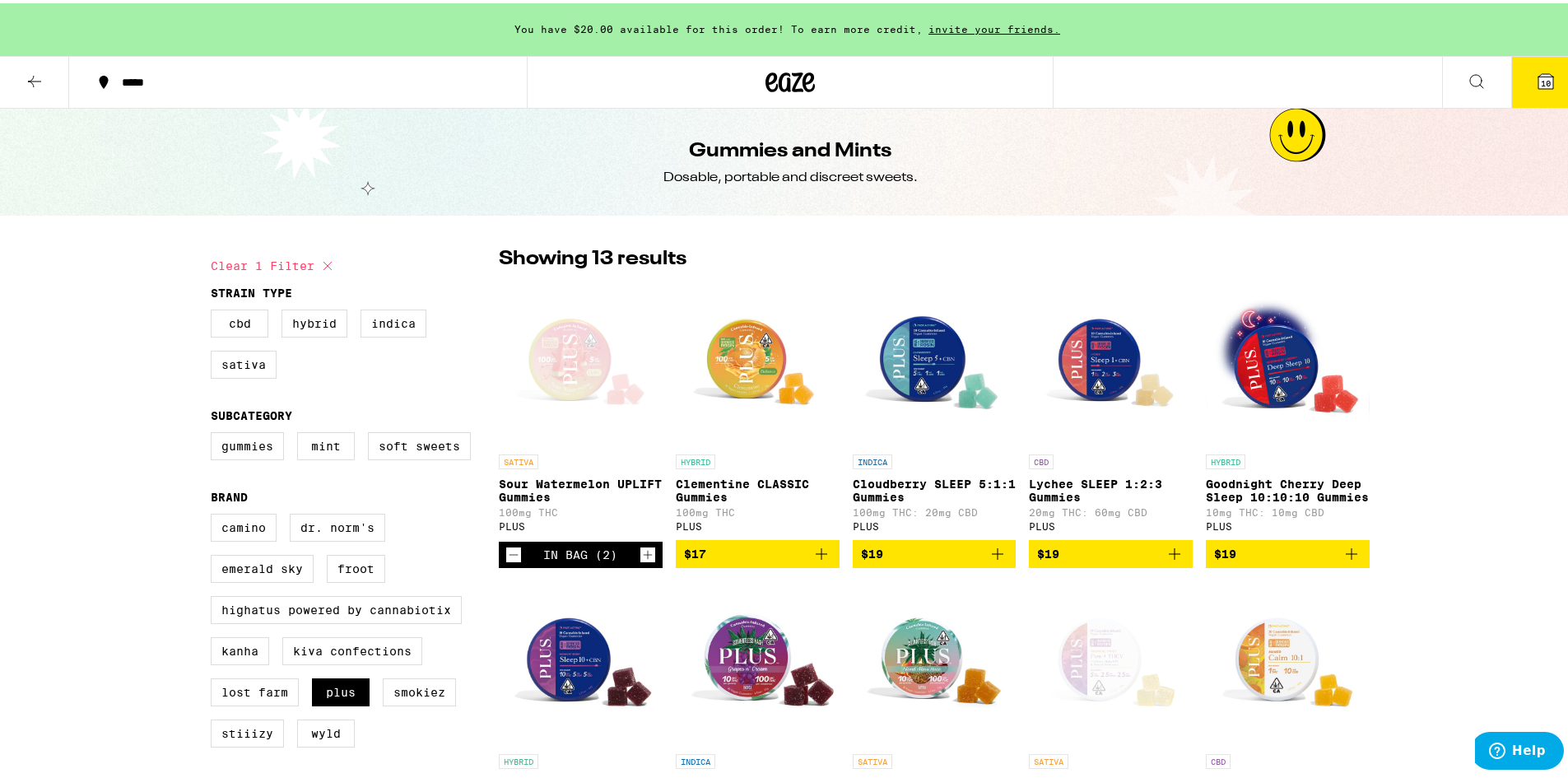
click at [1537, 87] on icon at bounding box center [1546, 79] width 20 height 20
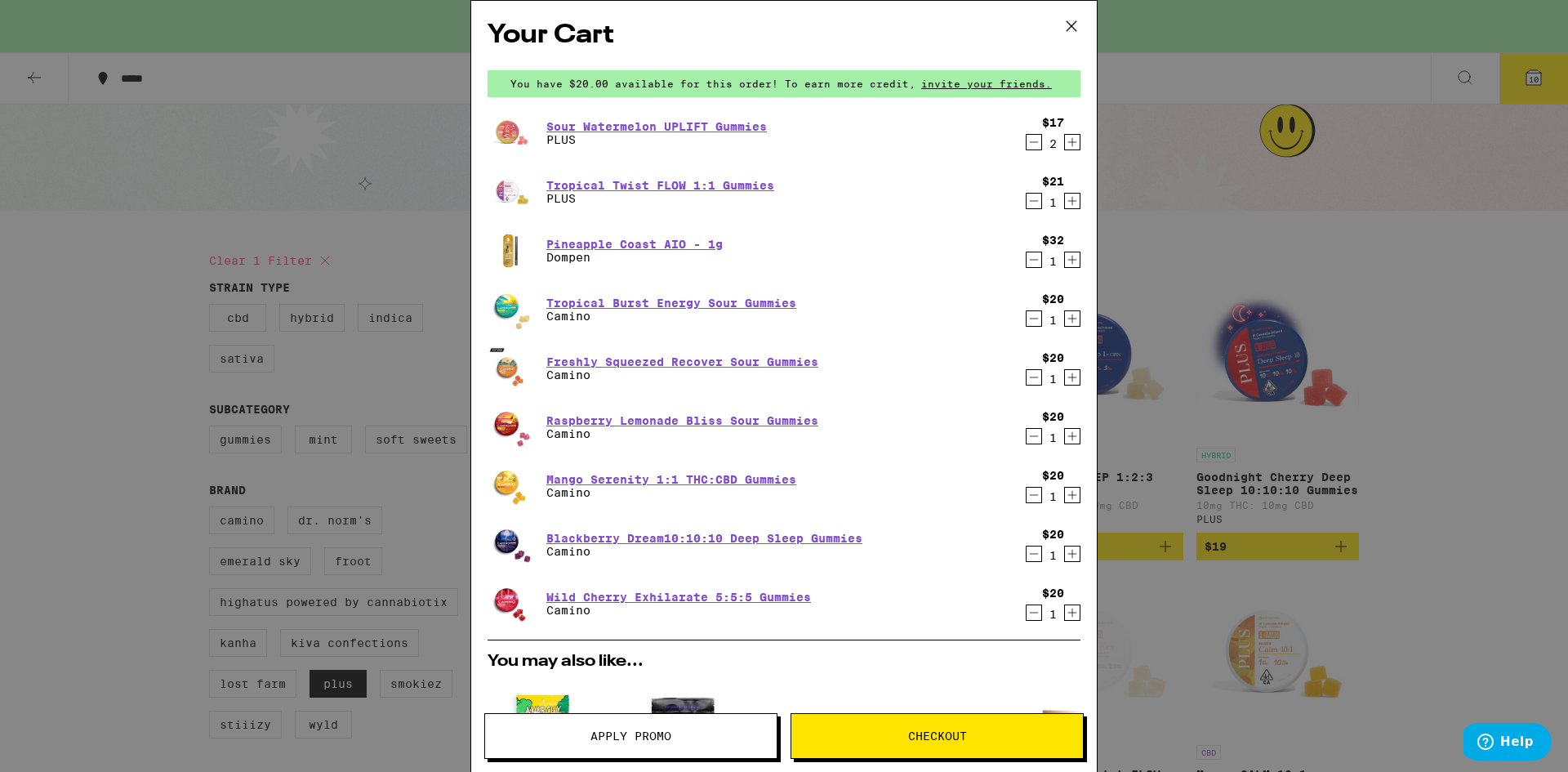
click at [1301, 162] on div "Your Cart You have $20.00 available for this order! To earn more credit, invite…" at bounding box center [784, 386] width 1568 height 772
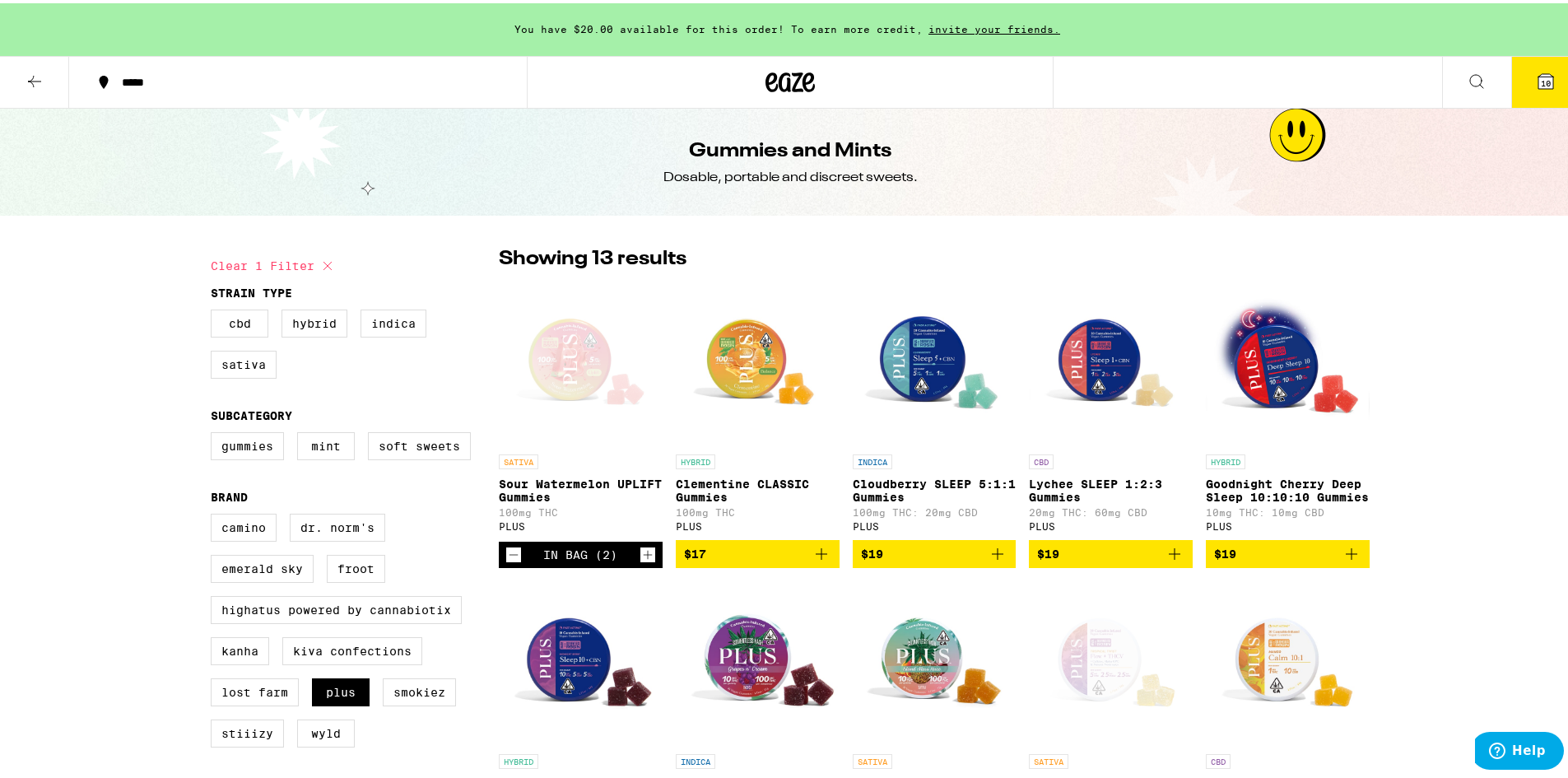
click at [142, 79] on div "*****" at bounding box center [306, 79] width 385 height 12
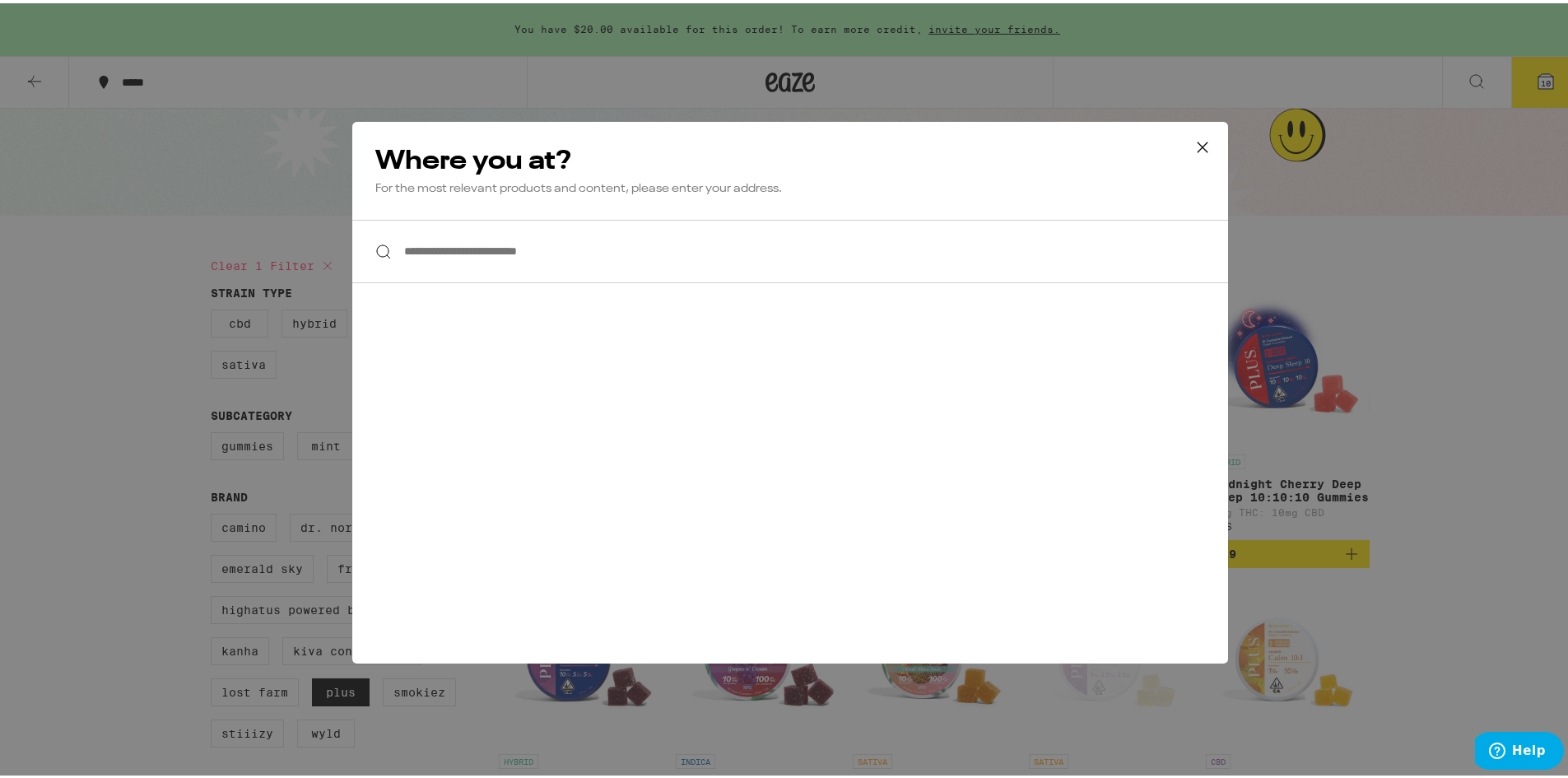
click at [561, 245] on input "**********" at bounding box center [789, 248] width 875 height 64
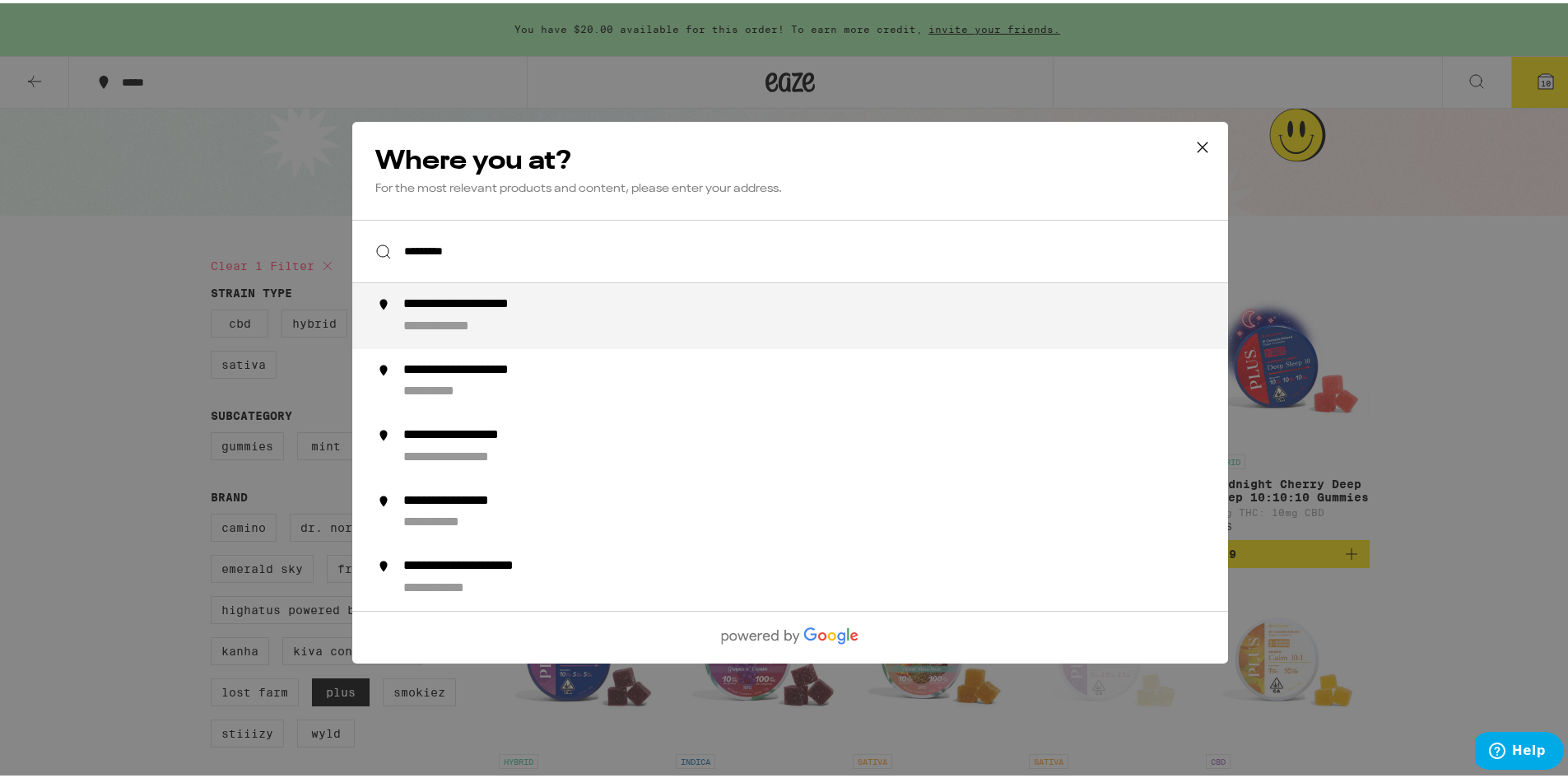
click at [550, 307] on div "**********" at bounding box center [493, 301] width 179 height 17
type input "**********"
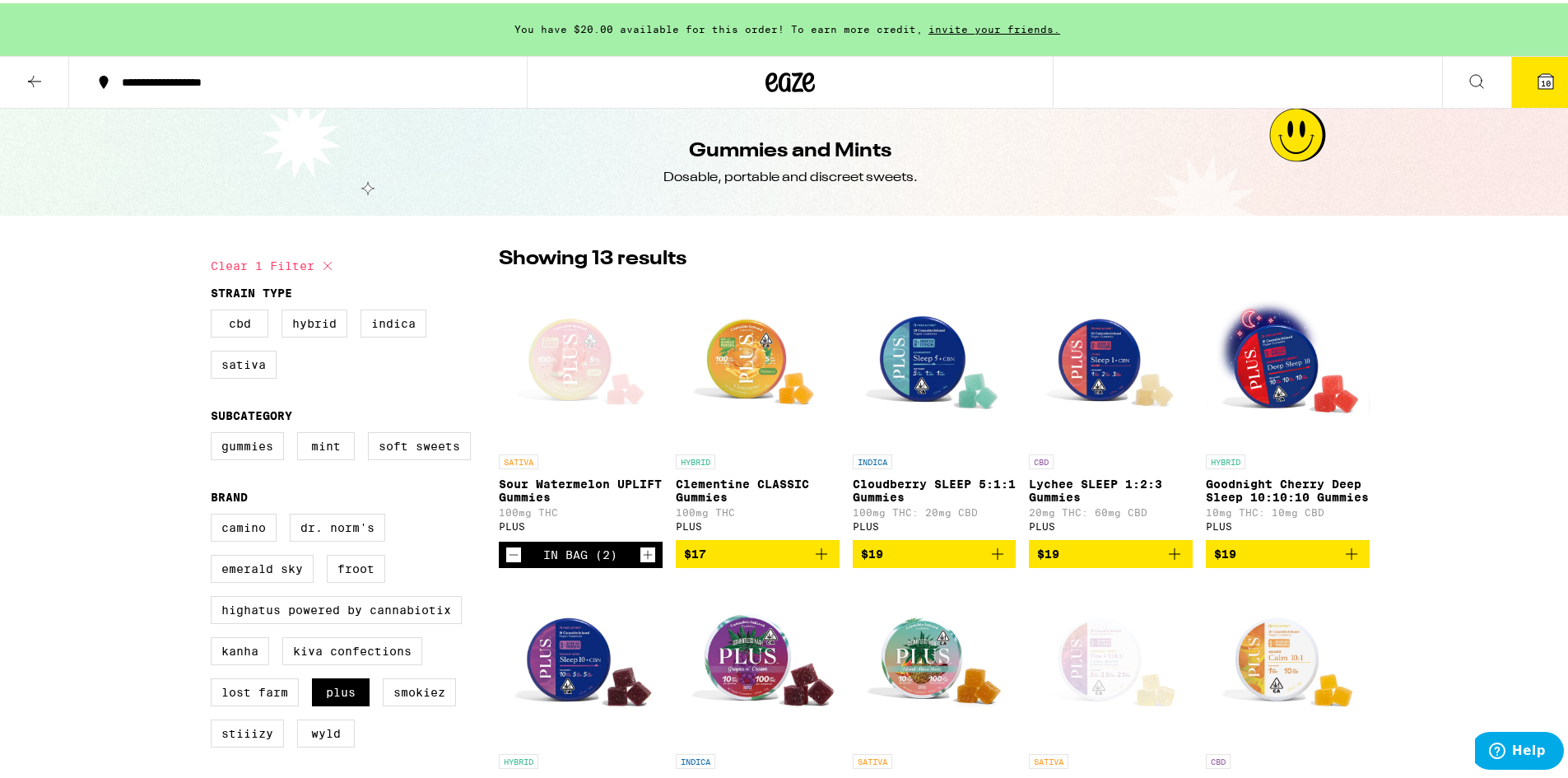
click at [1544, 74] on button "10" at bounding box center [1546, 79] width 69 height 51
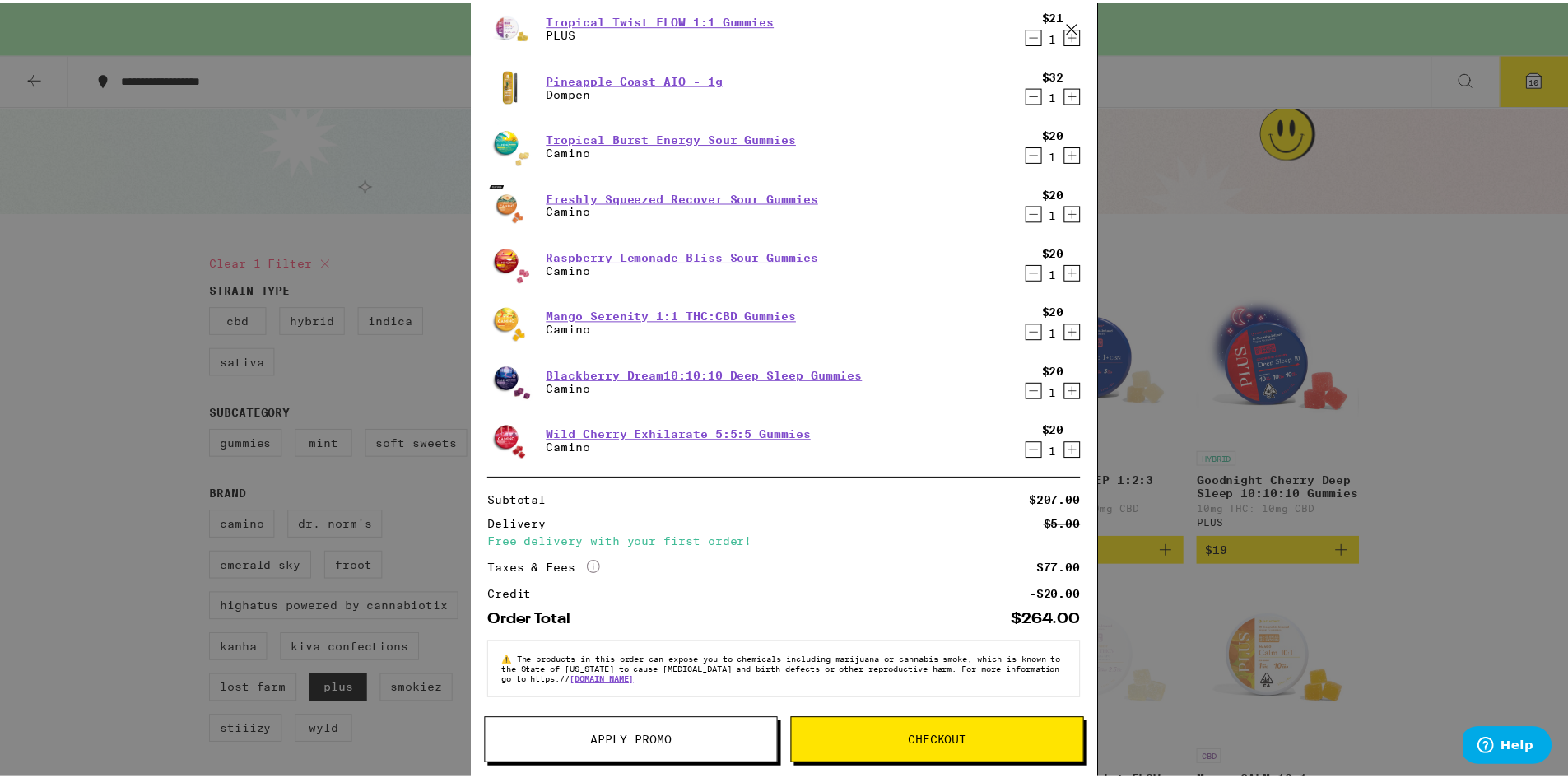
scroll to position [171, 0]
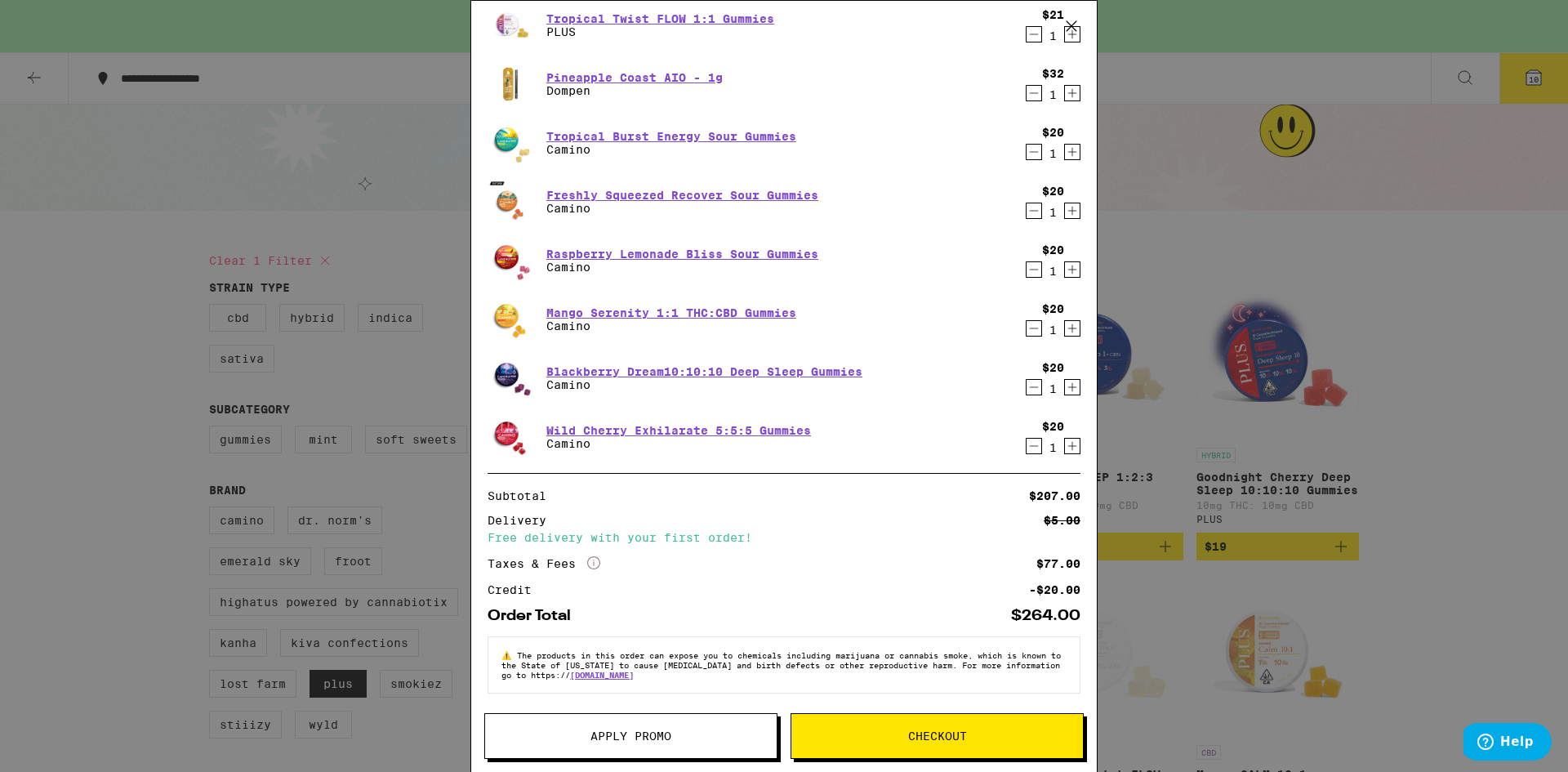
click at [837, 738] on span "Checkout" at bounding box center [937, 736] width 291 height 11
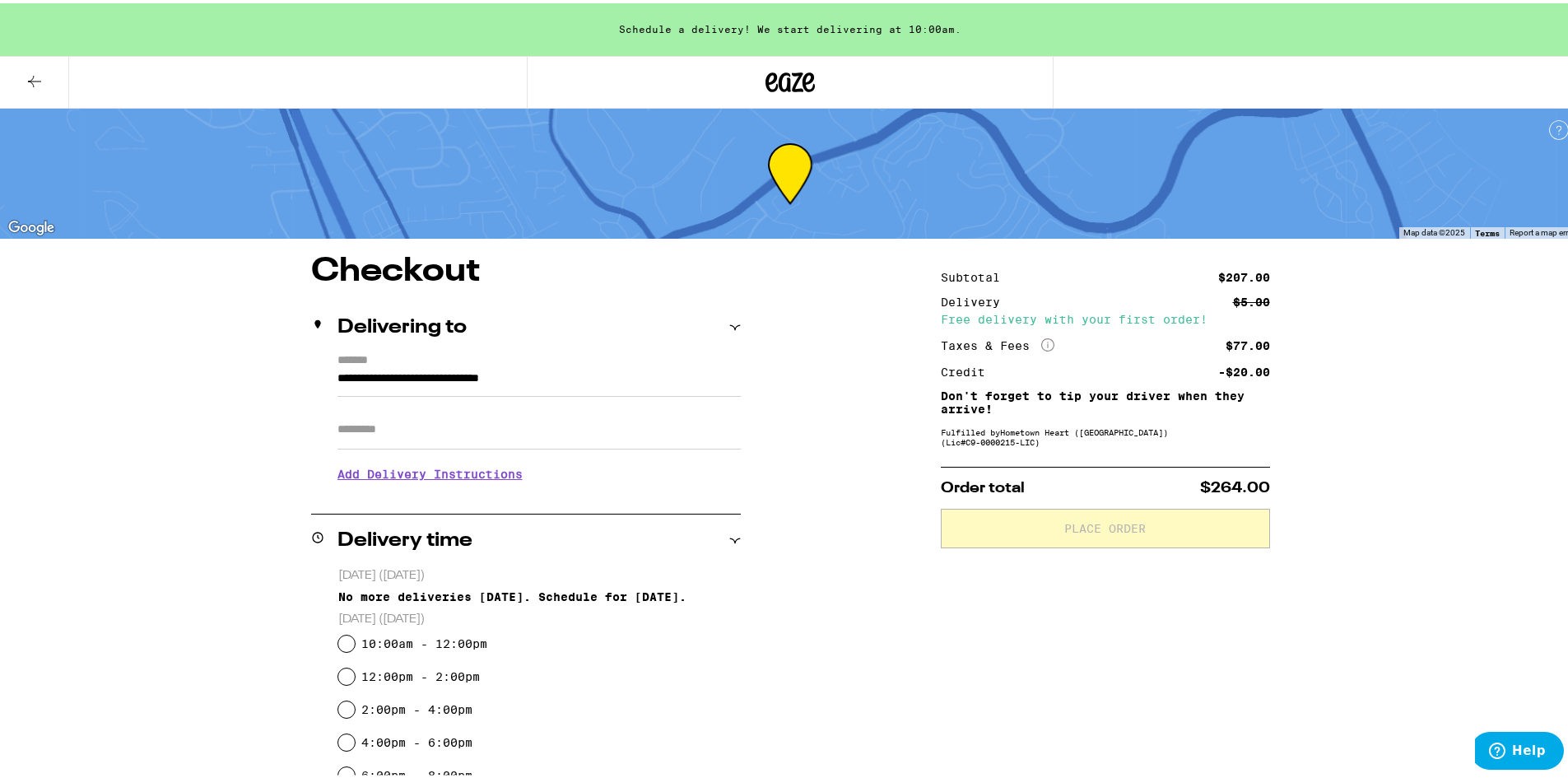
click at [25, 84] on icon at bounding box center [35, 79] width 20 height 20
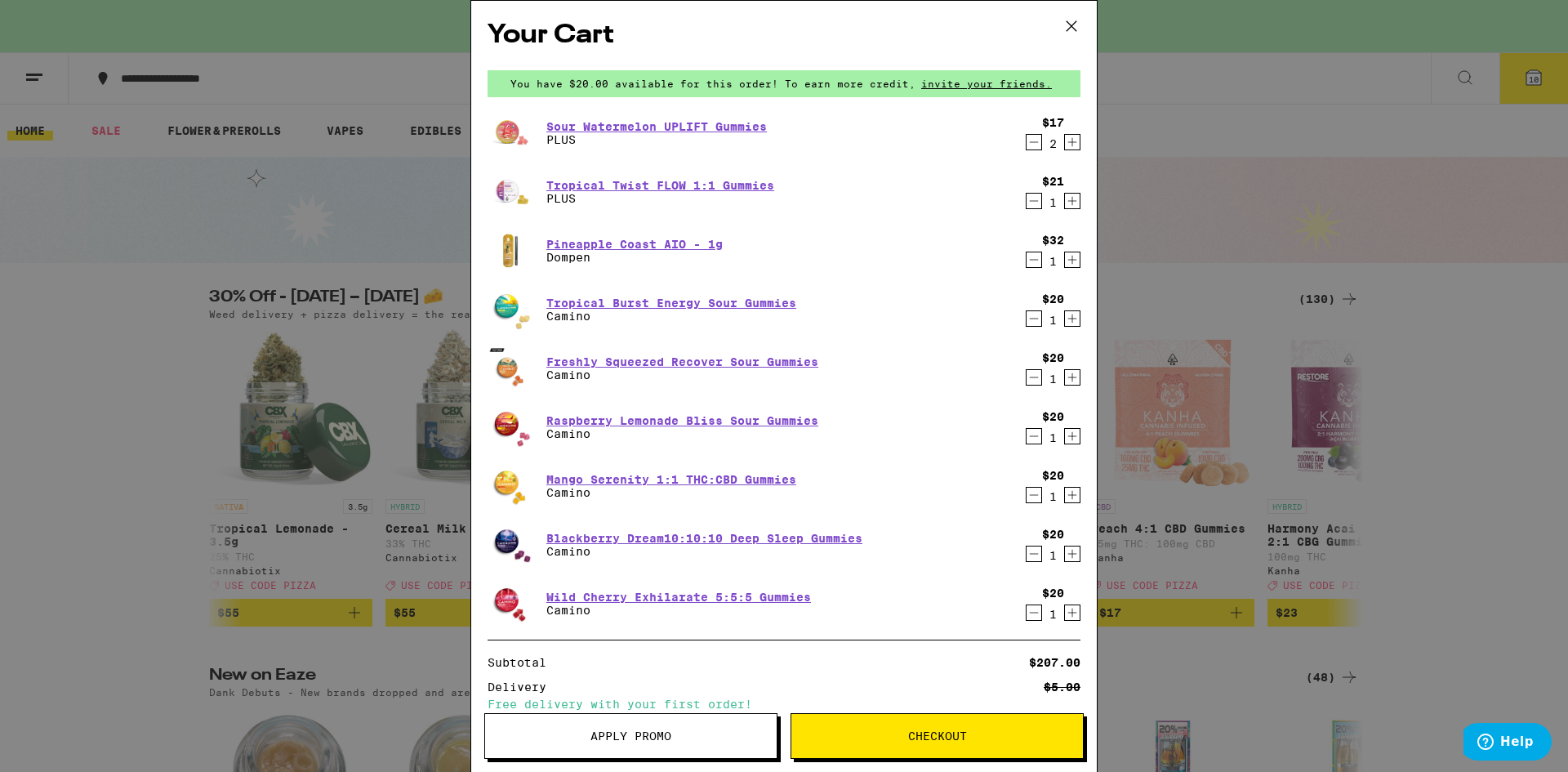
click at [1027, 145] on icon "Decrement" at bounding box center [1034, 142] width 15 height 20
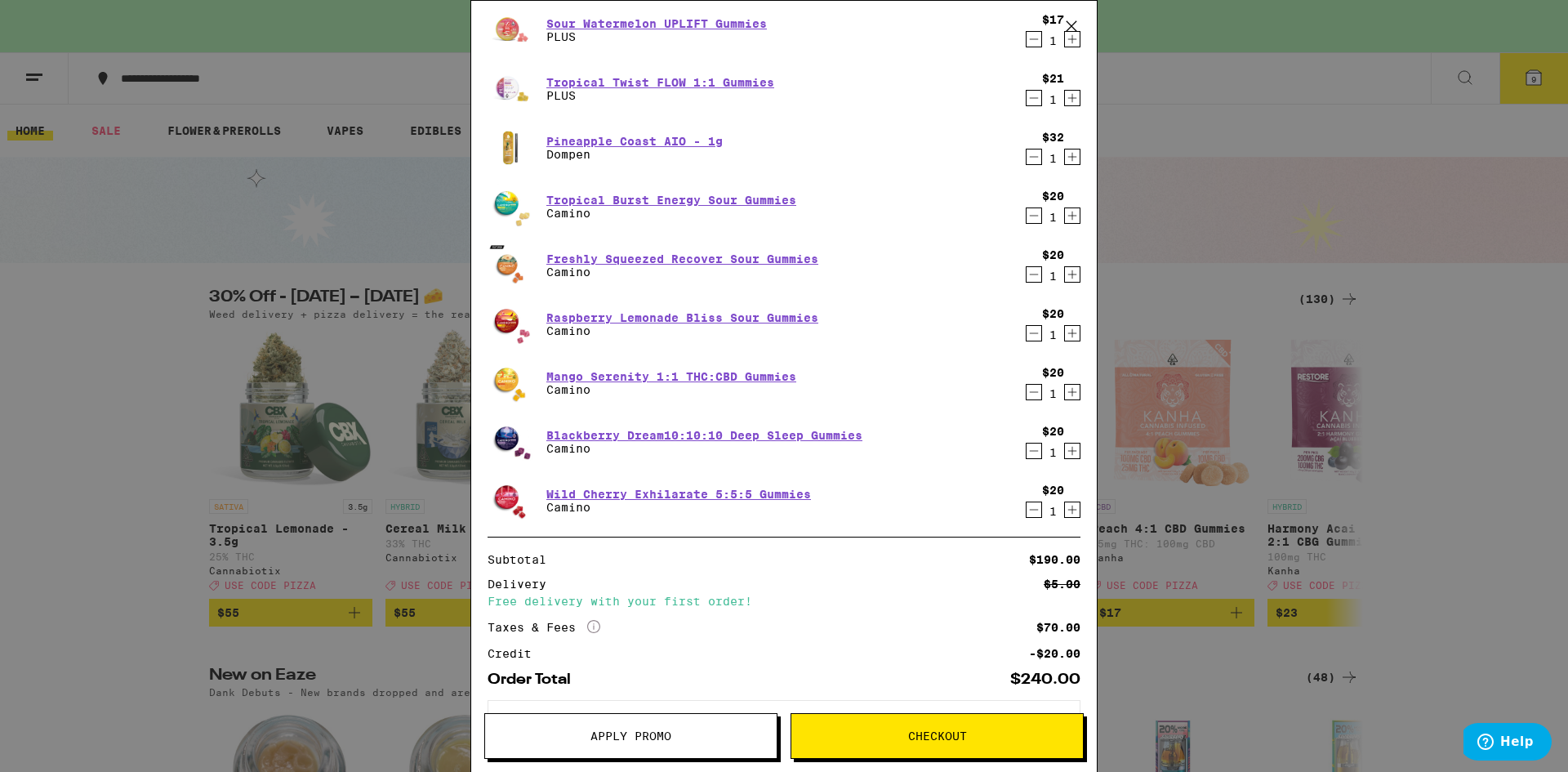
scroll to position [102, 0]
click at [1027, 397] on icon "Decrement" at bounding box center [1034, 393] width 15 height 20
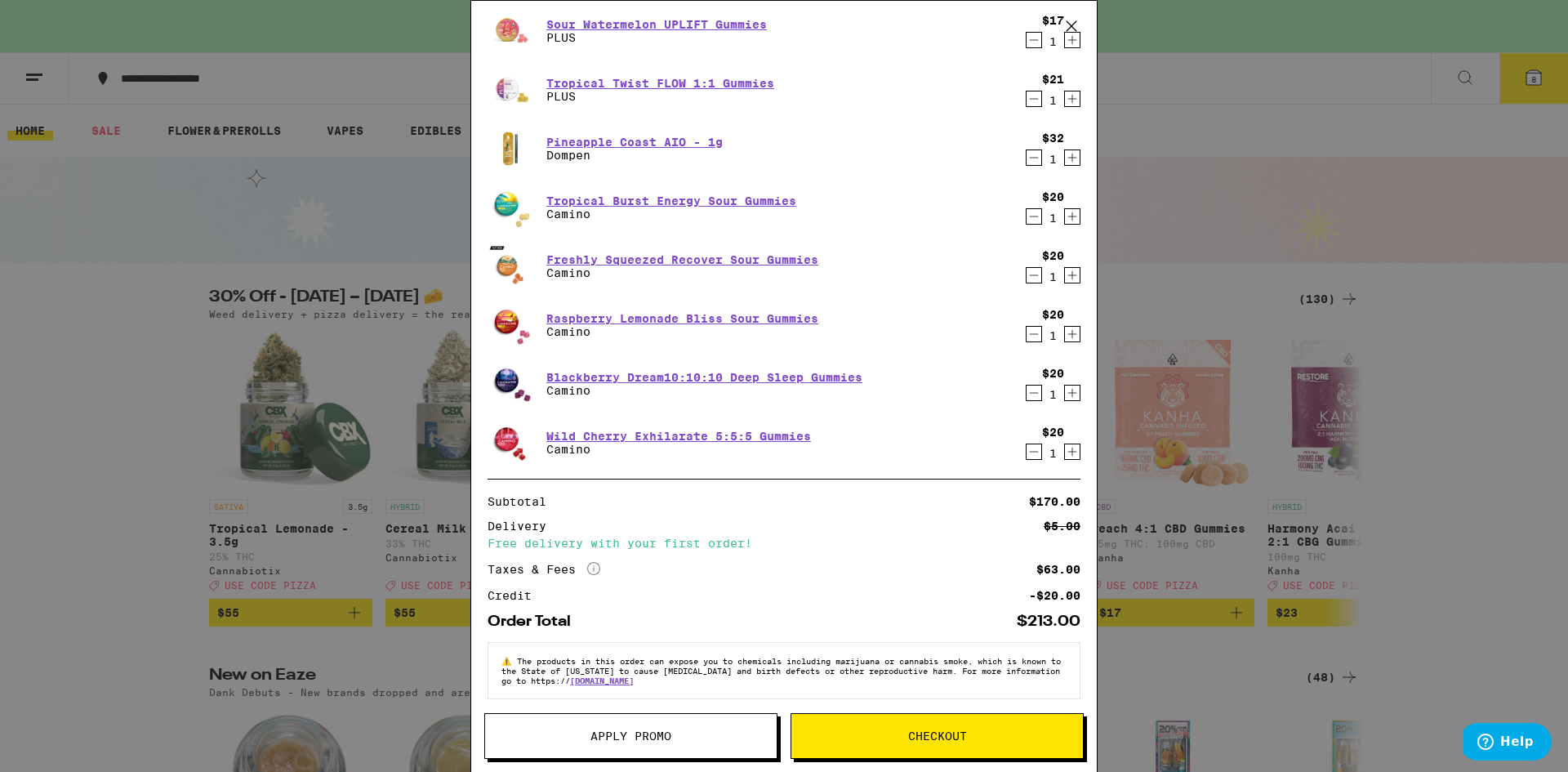
click at [1027, 333] on icon "Decrement" at bounding box center [1034, 334] width 15 height 20
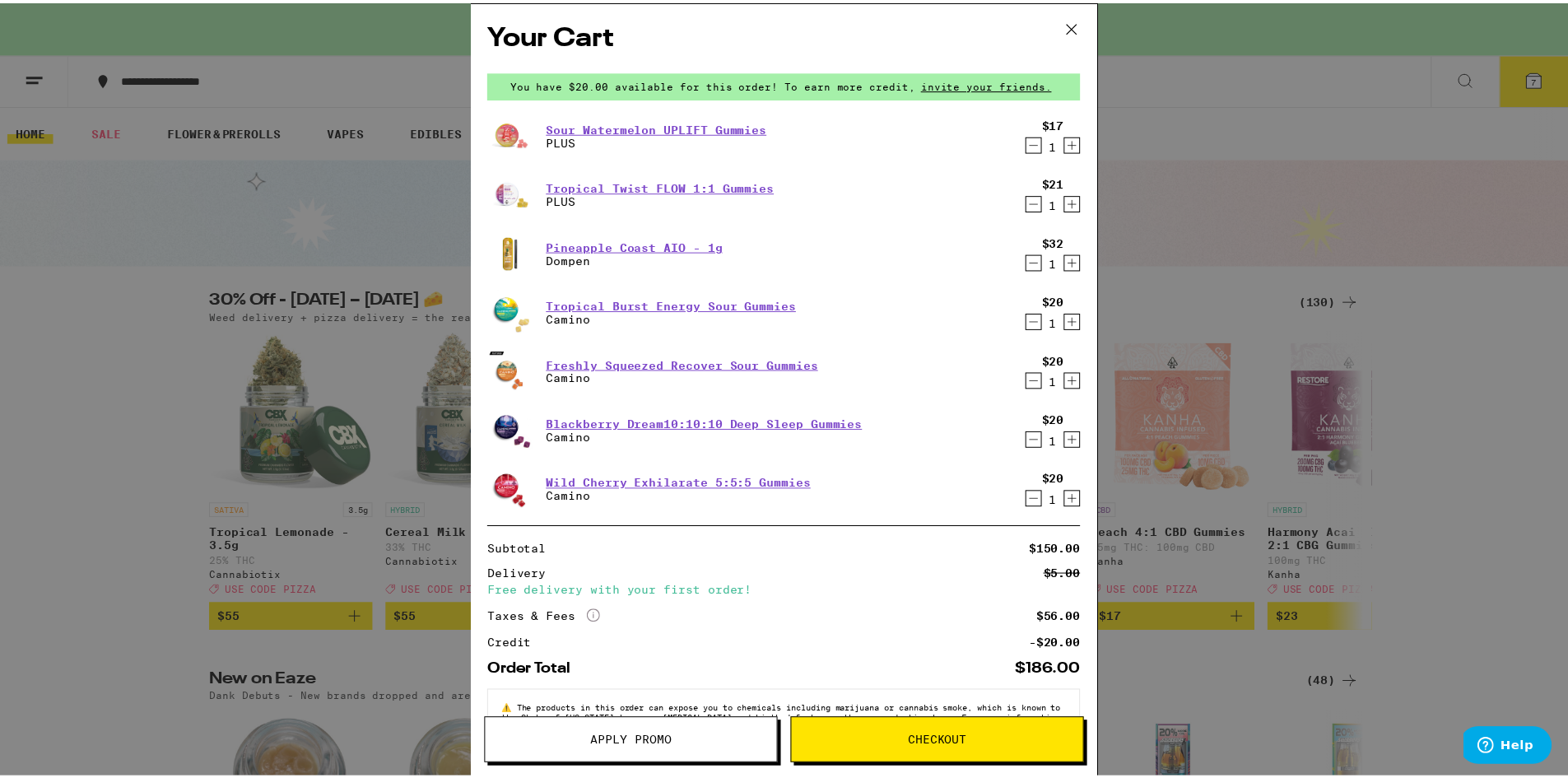
scroll to position [53, 0]
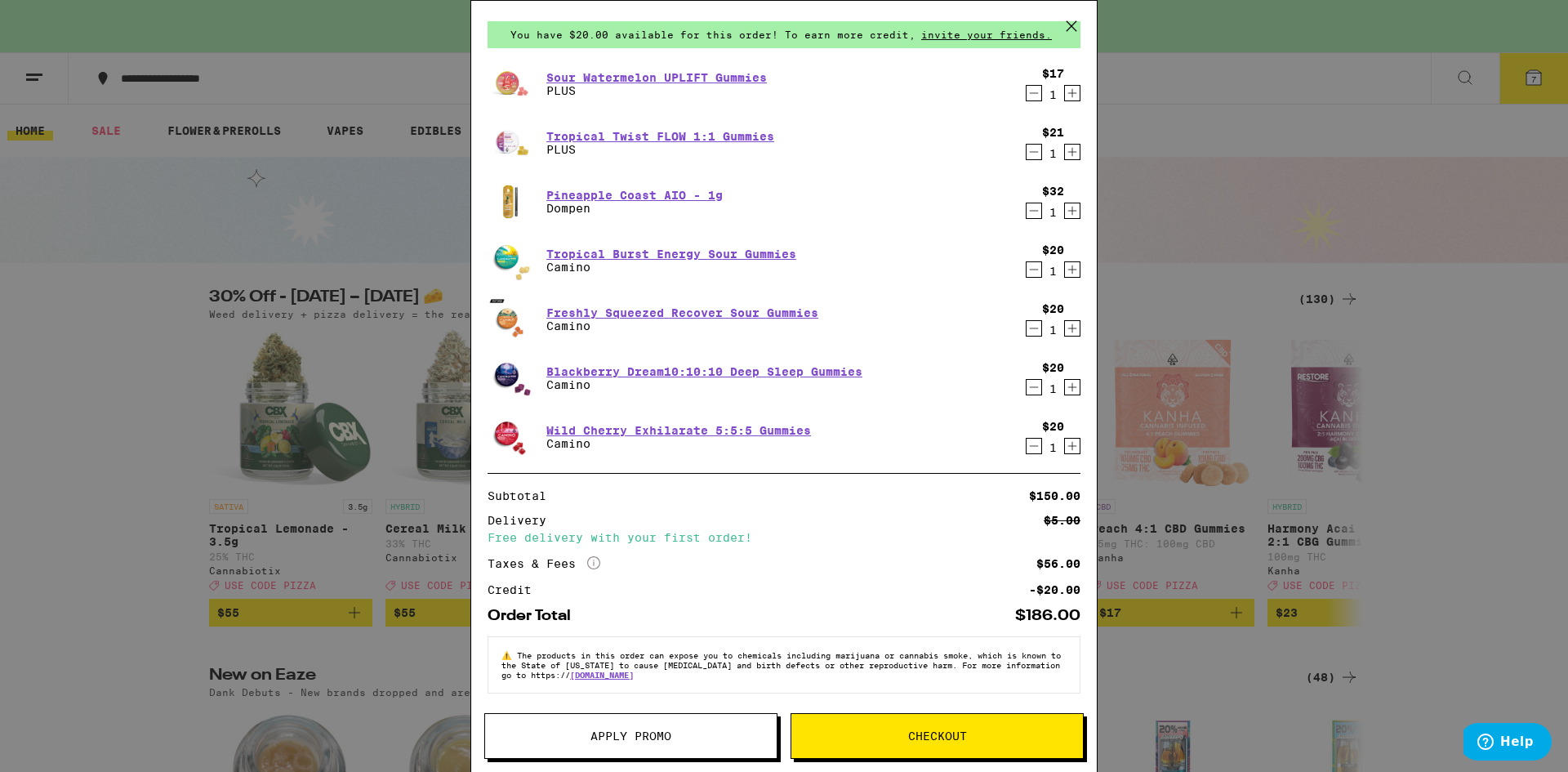
click at [668, 742] on span "Apply Promo" at bounding box center [631, 736] width 81 height 11
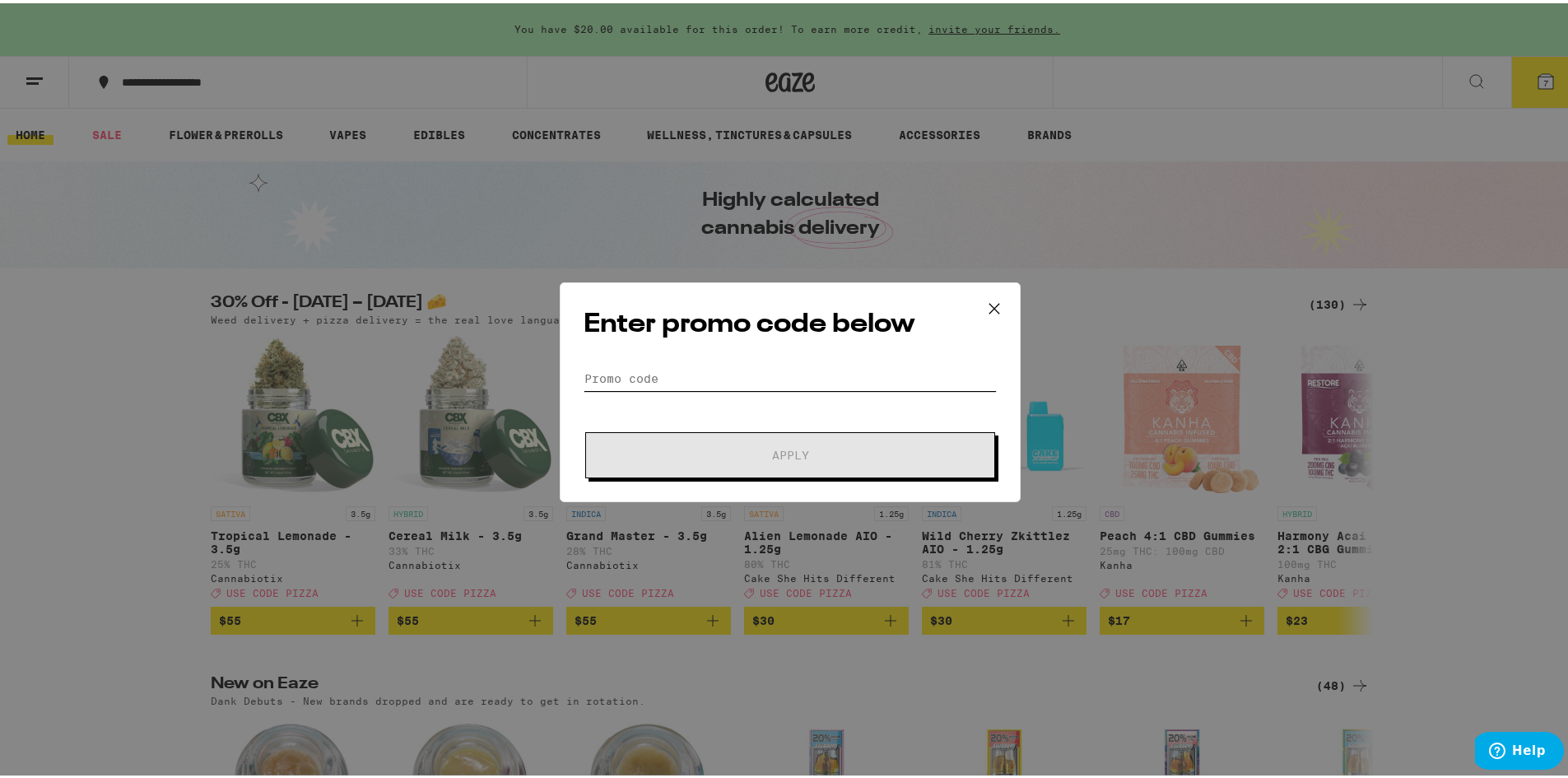
click at [684, 378] on input "Promo Code" at bounding box center [790, 375] width 413 height 25
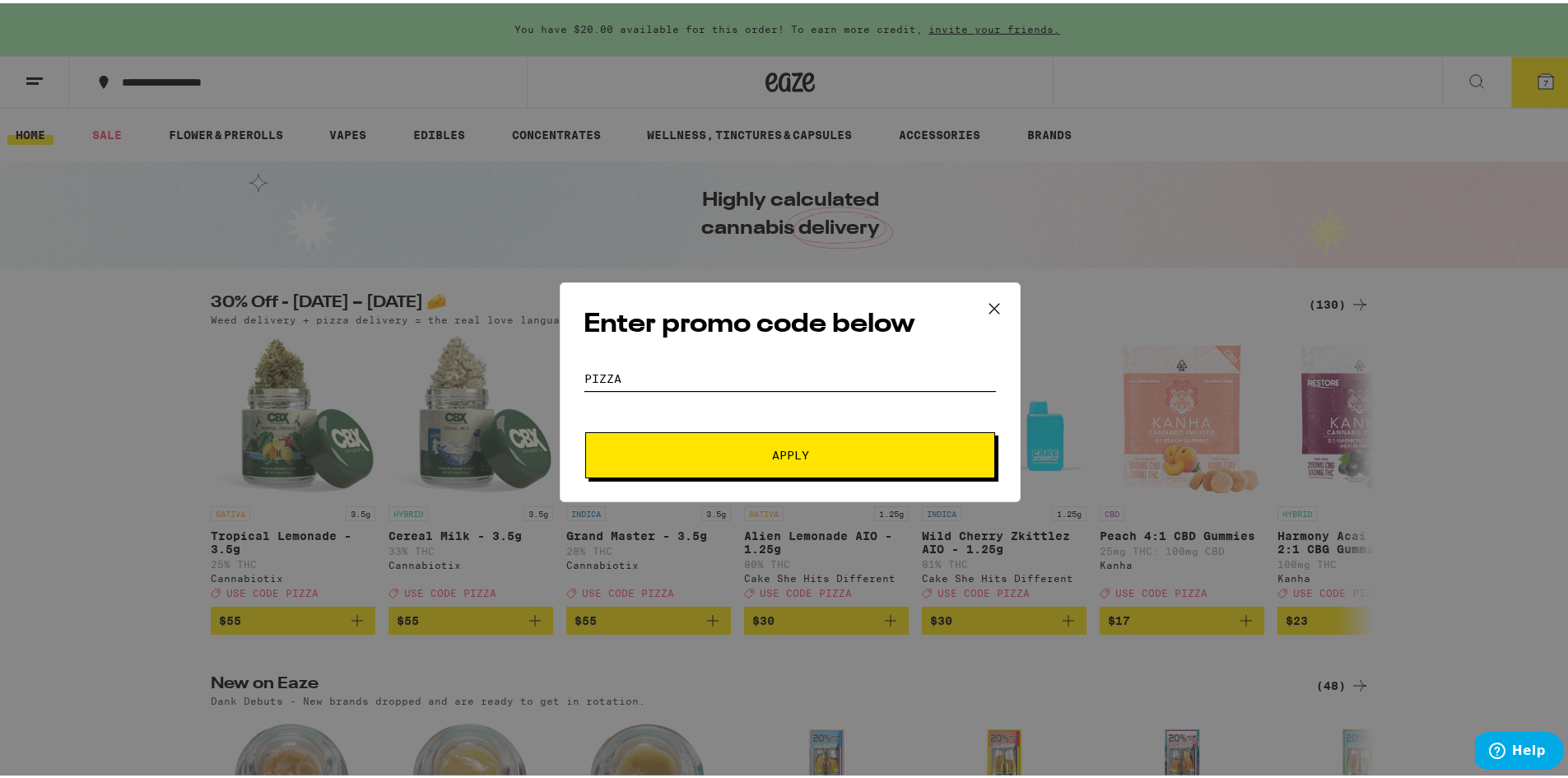
type input "pizza"
click at [729, 461] on button "Apply" at bounding box center [790, 452] width 410 height 46
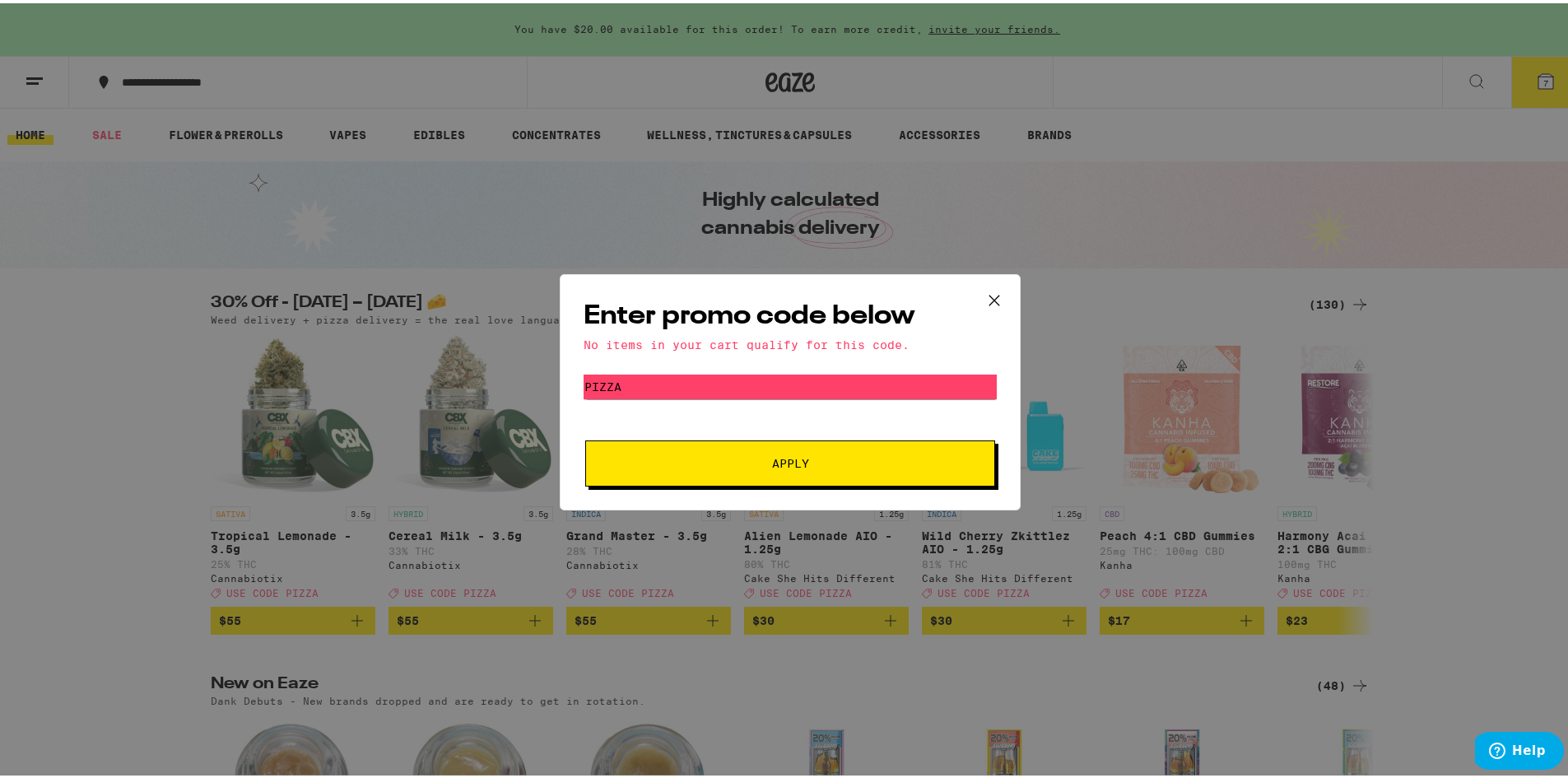
click at [985, 296] on icon at bounding box center [994, 297] width 25 height 25
